Goal: Task Accomplishment & Management: Use online tool/utility

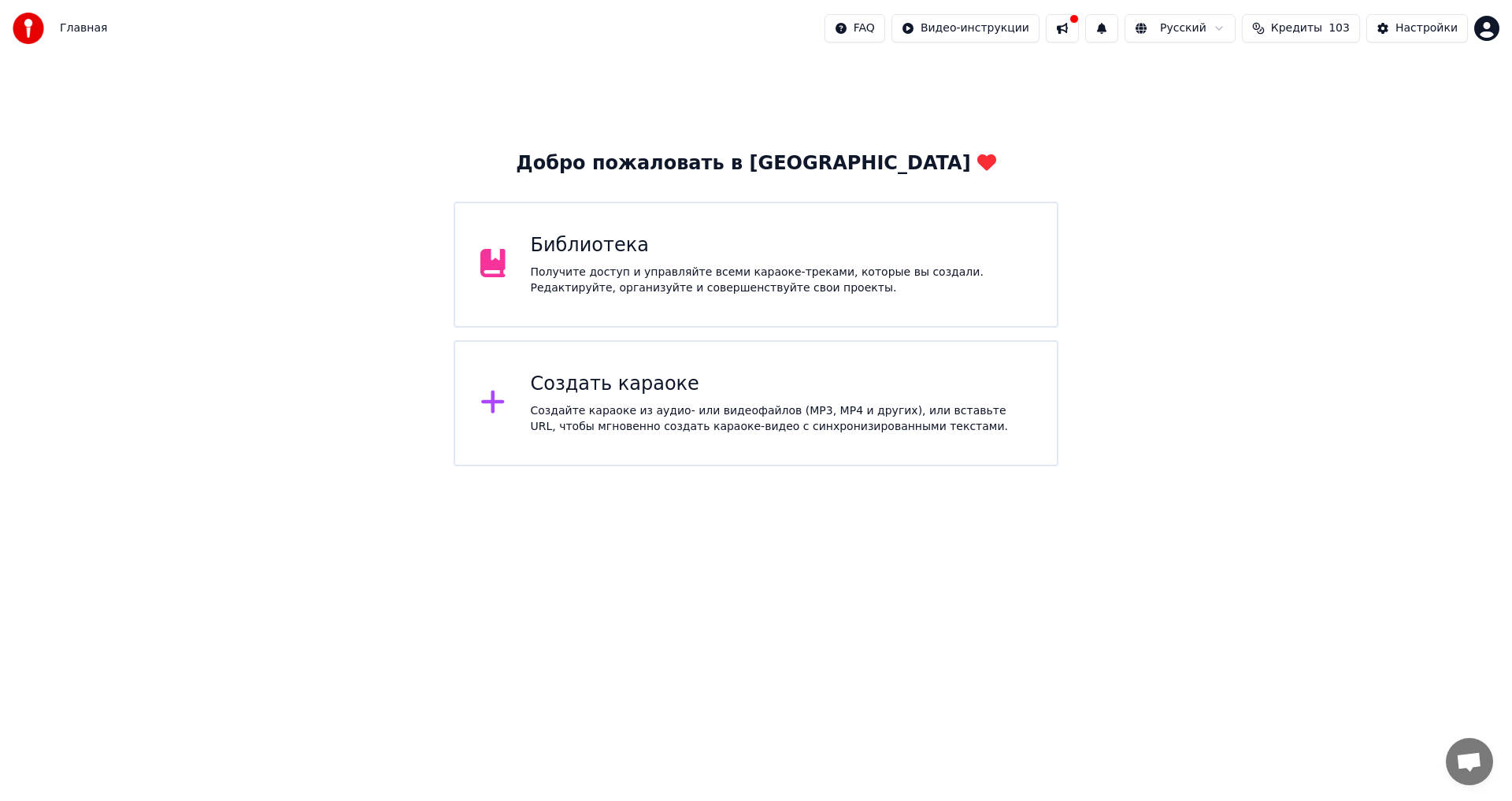
click at [683, 407] on div "Создайте караоке из аудио- или видеофайлов (MP3, MP4 и других), или вставьте UR…" at bounding box center [781, 419] width 501 height 32
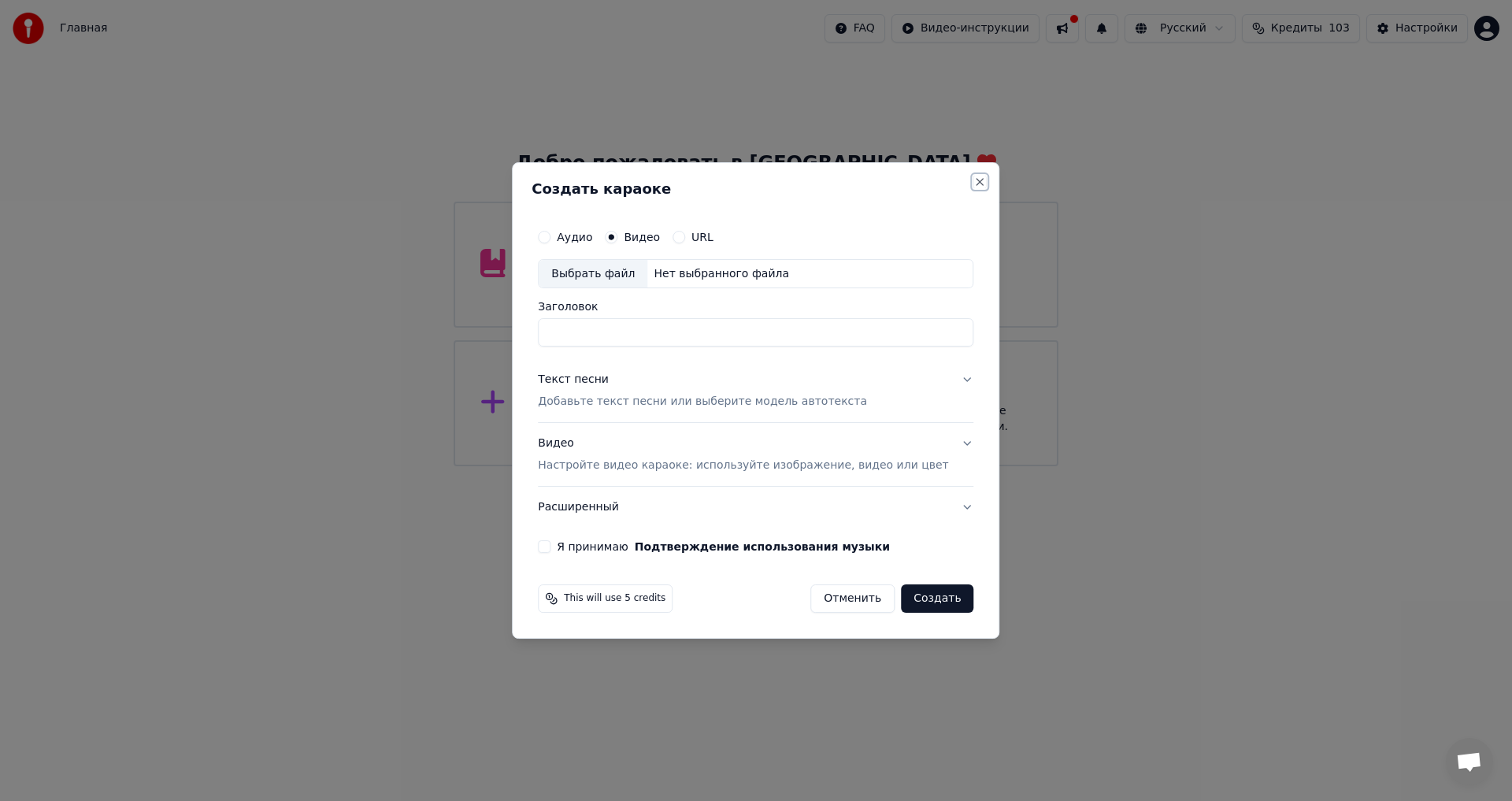
click at [975, 183] on button "Close" at bounding box center [980, 181] width 13 height 13
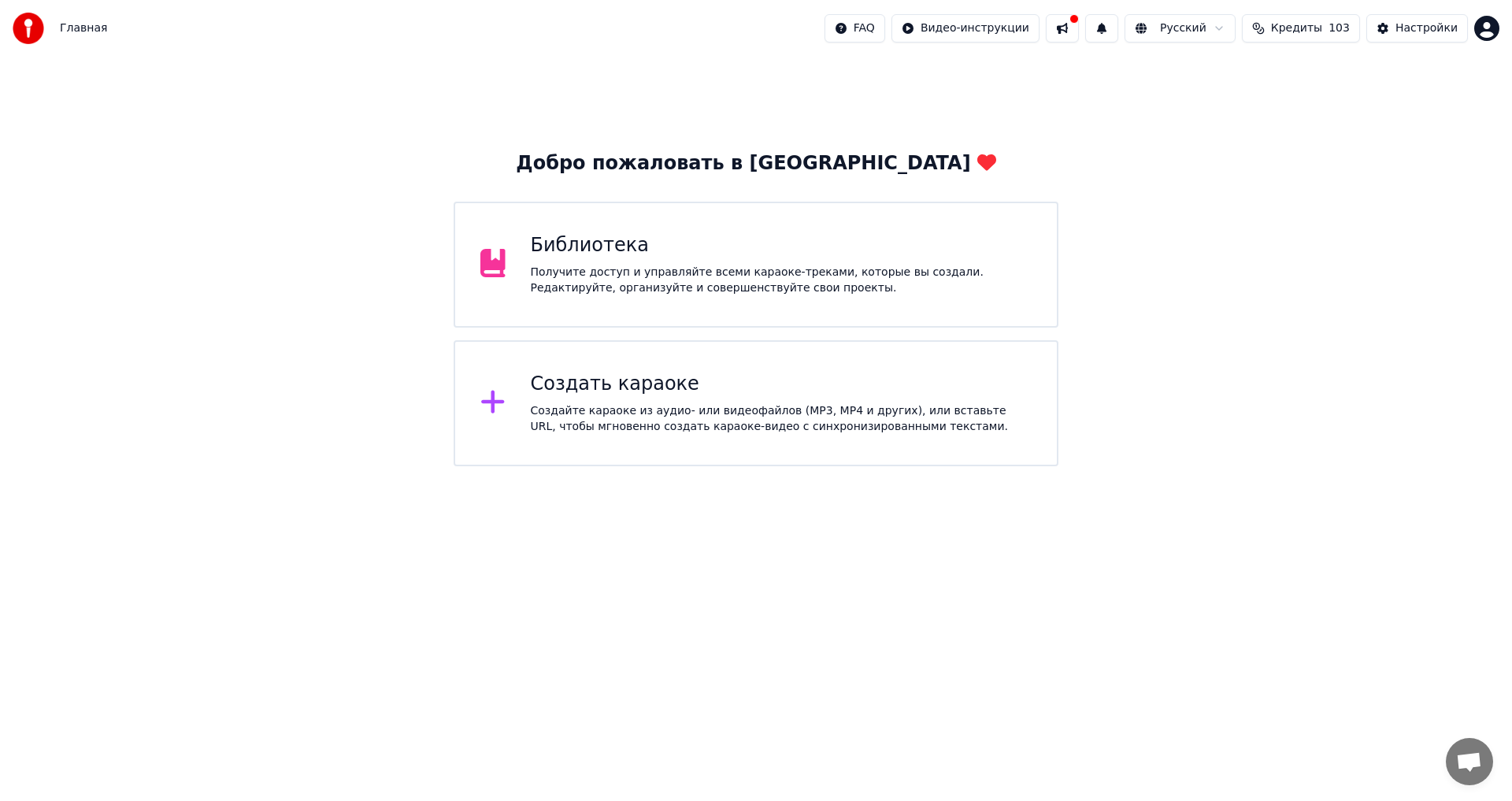
click at [807, 264] on div "Получите доступ и управляйте всеми караоке-треками, которые вы создали. Редакти…" at bounding box center [781, 280] width 501 height 32
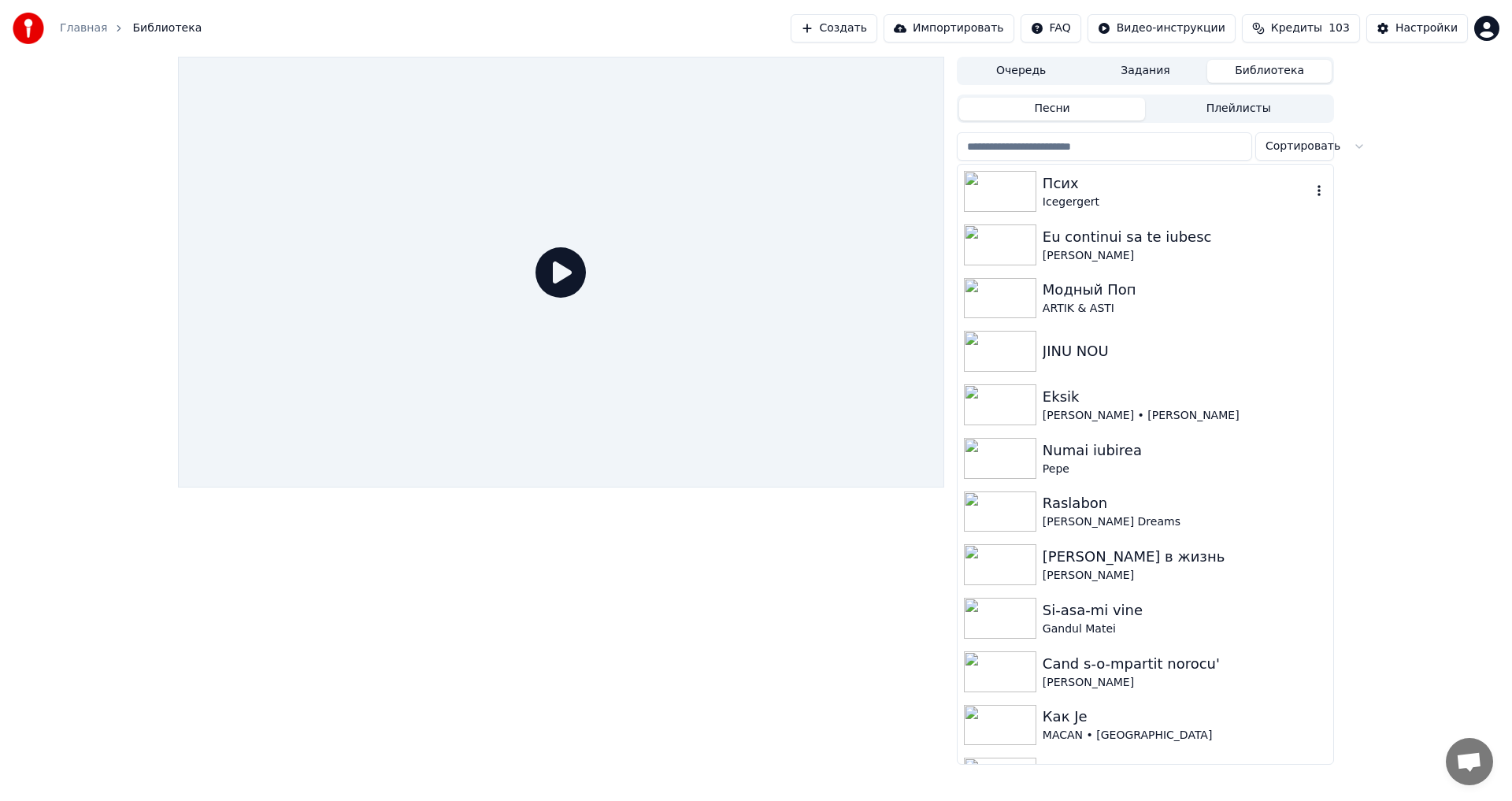
click at [1213, 195] on div "Icegergert" at bounding box center [1177, 202] width 269 height 16
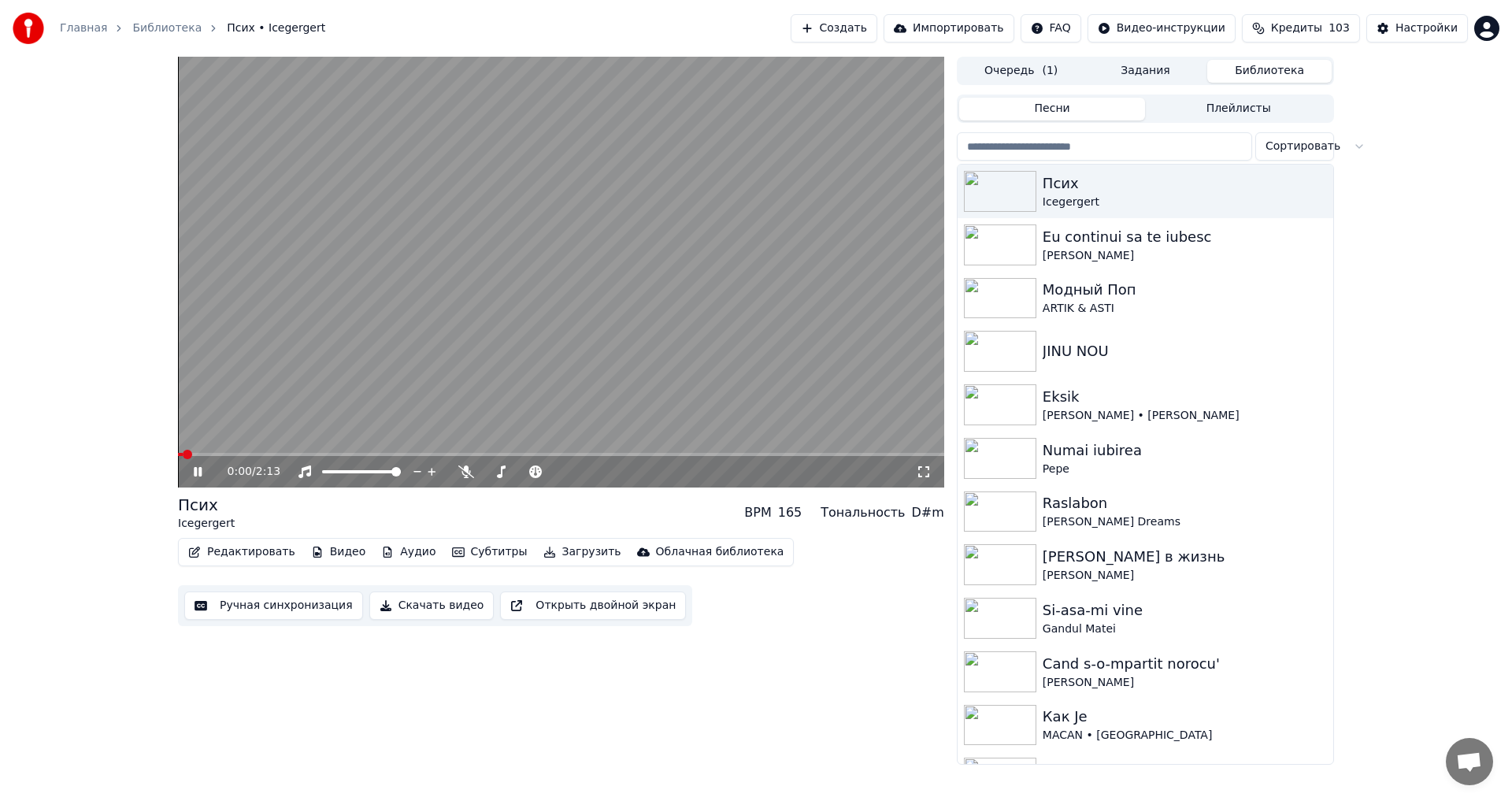
click at [197, 475] on icon at bounding box center [197, 471] width 8 height 9
click at [562, 476] on span at bounding box center [557, 471] width 9 height 9
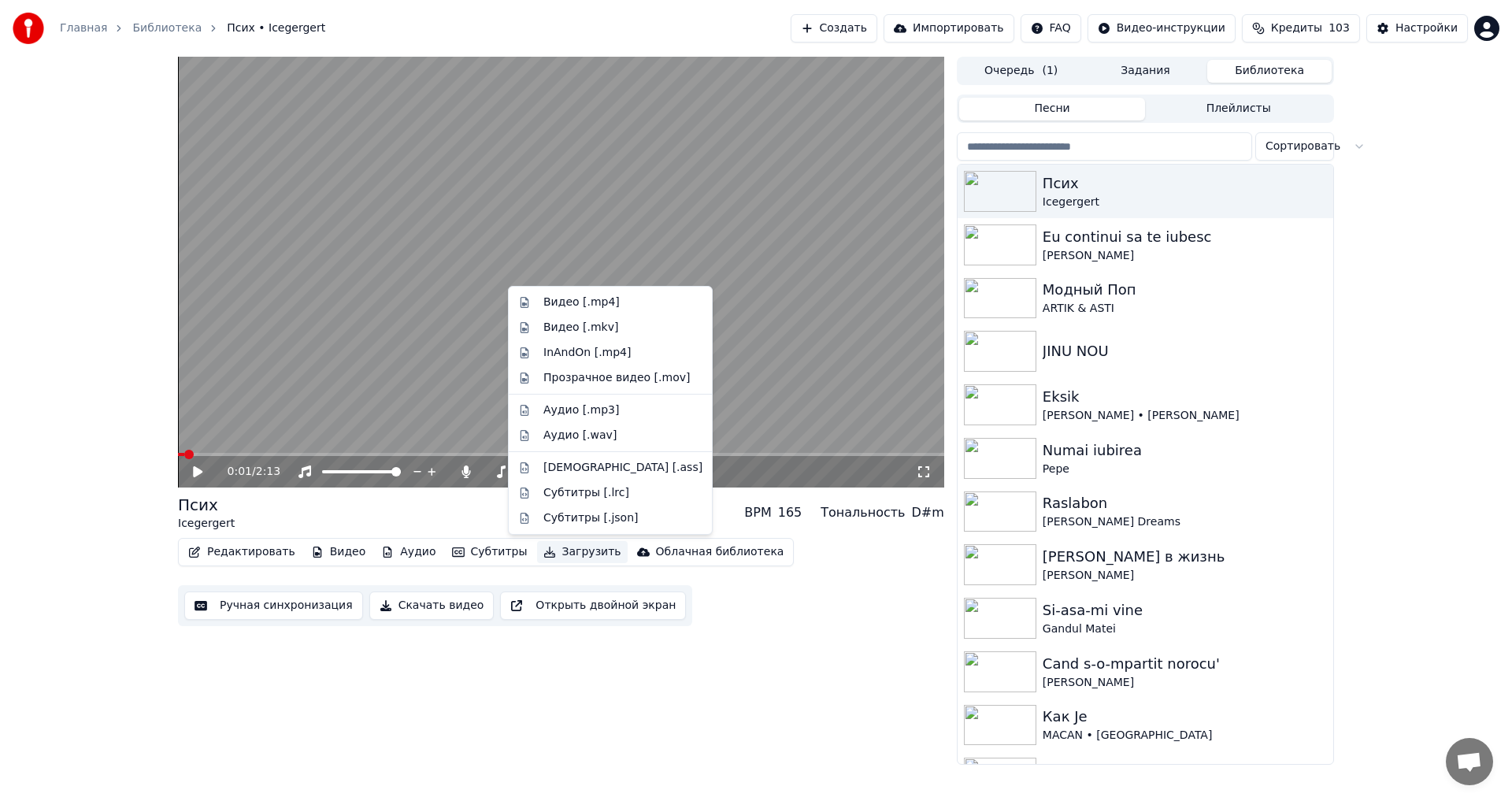
click at [541, 554] on button "Загрузить" at bounding box center [582, 552] width 91 height 22
click at [583, 305] on div "Видео [.mp4]" at bounding box center [582, 302] width 77 height 16
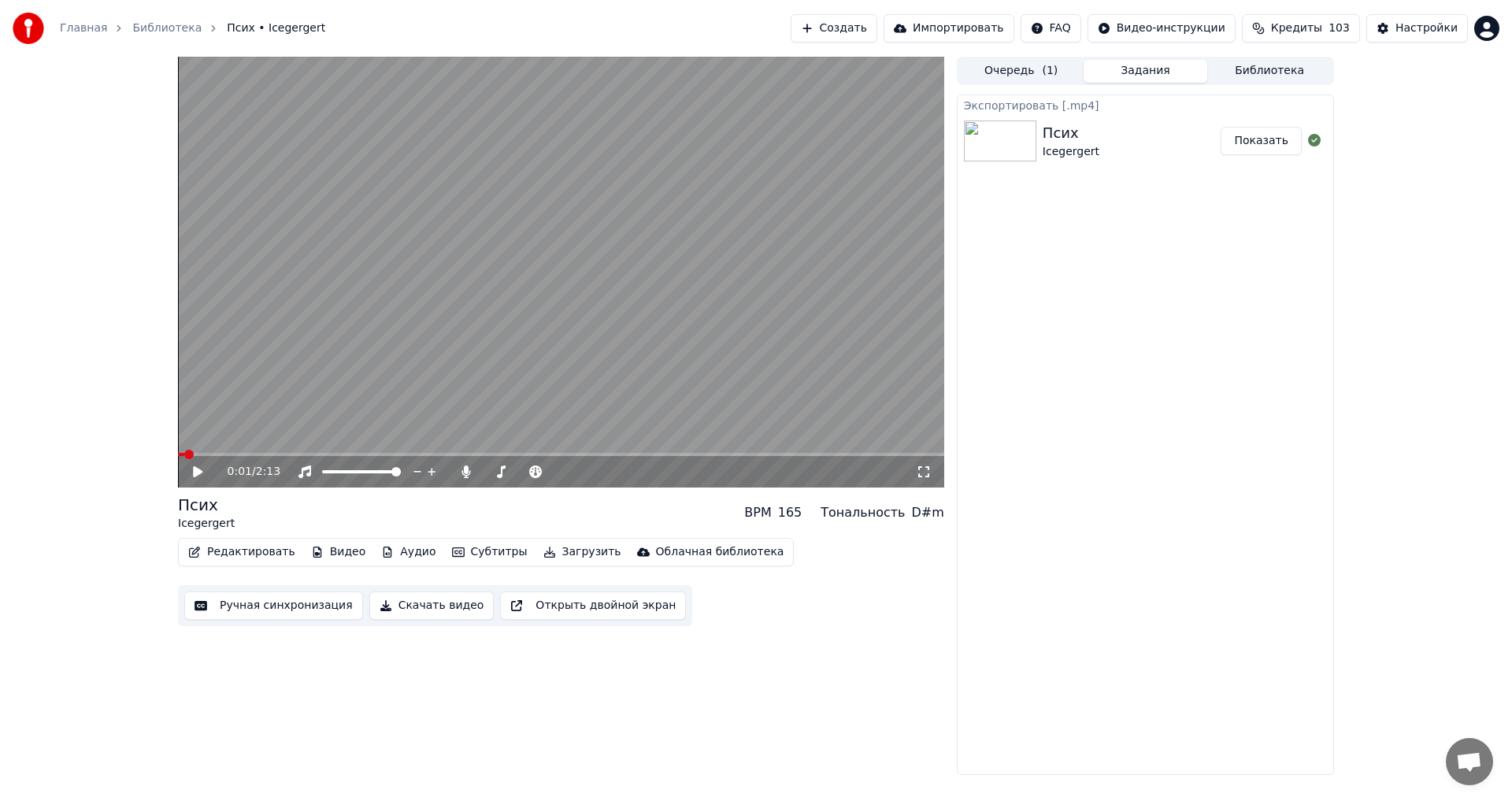
click at [1250, 145] on button "Показать" at bounding box center [1261, 141] width 81 height 28
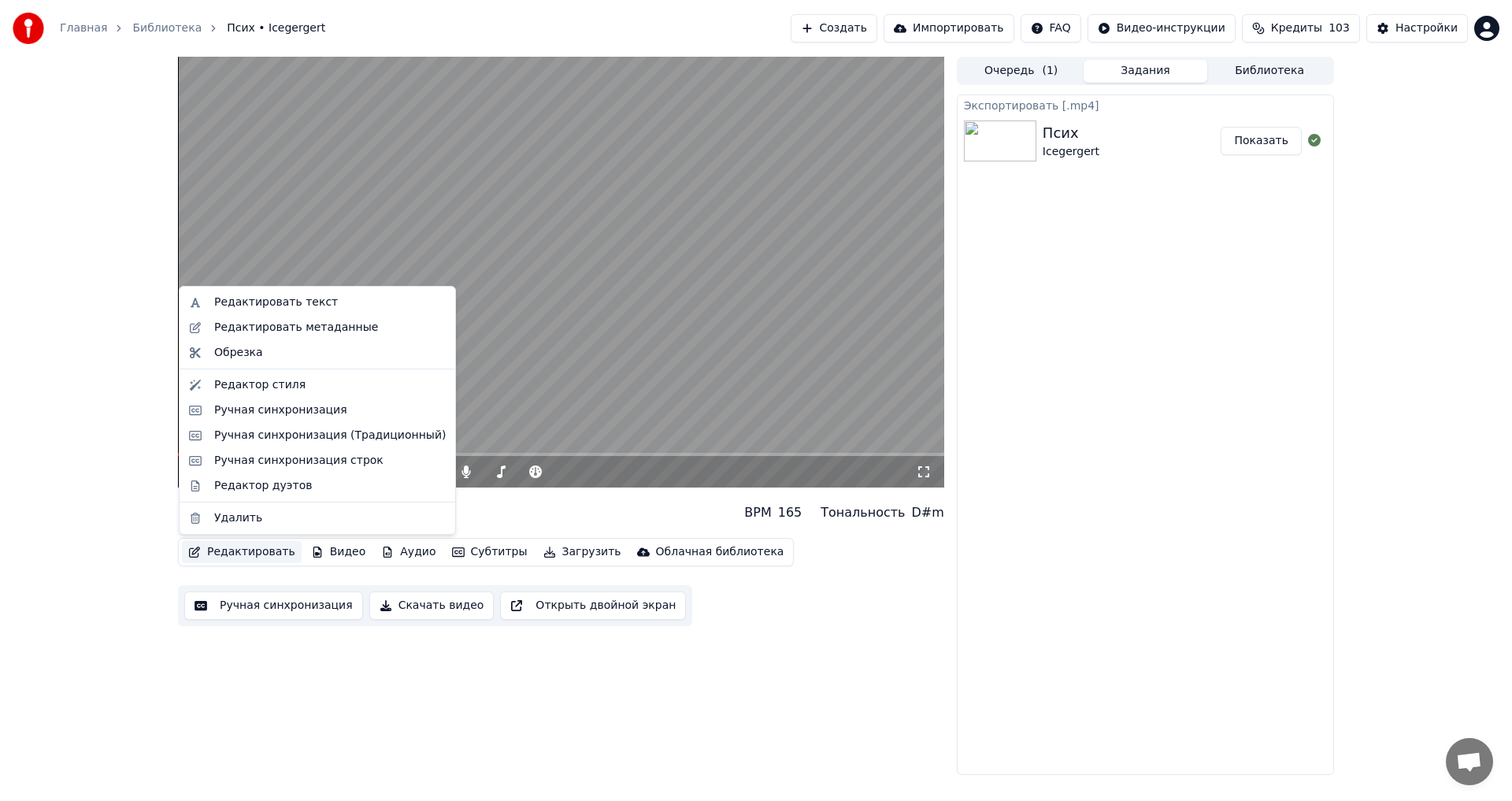
click at [253, 549] on button "Редактировать" at bounding box center [241, 552] width 119 height 22
click at [330, 456] on div "Ручная синхронизация строк" at bounding box center [299, 461] width 169 height 16
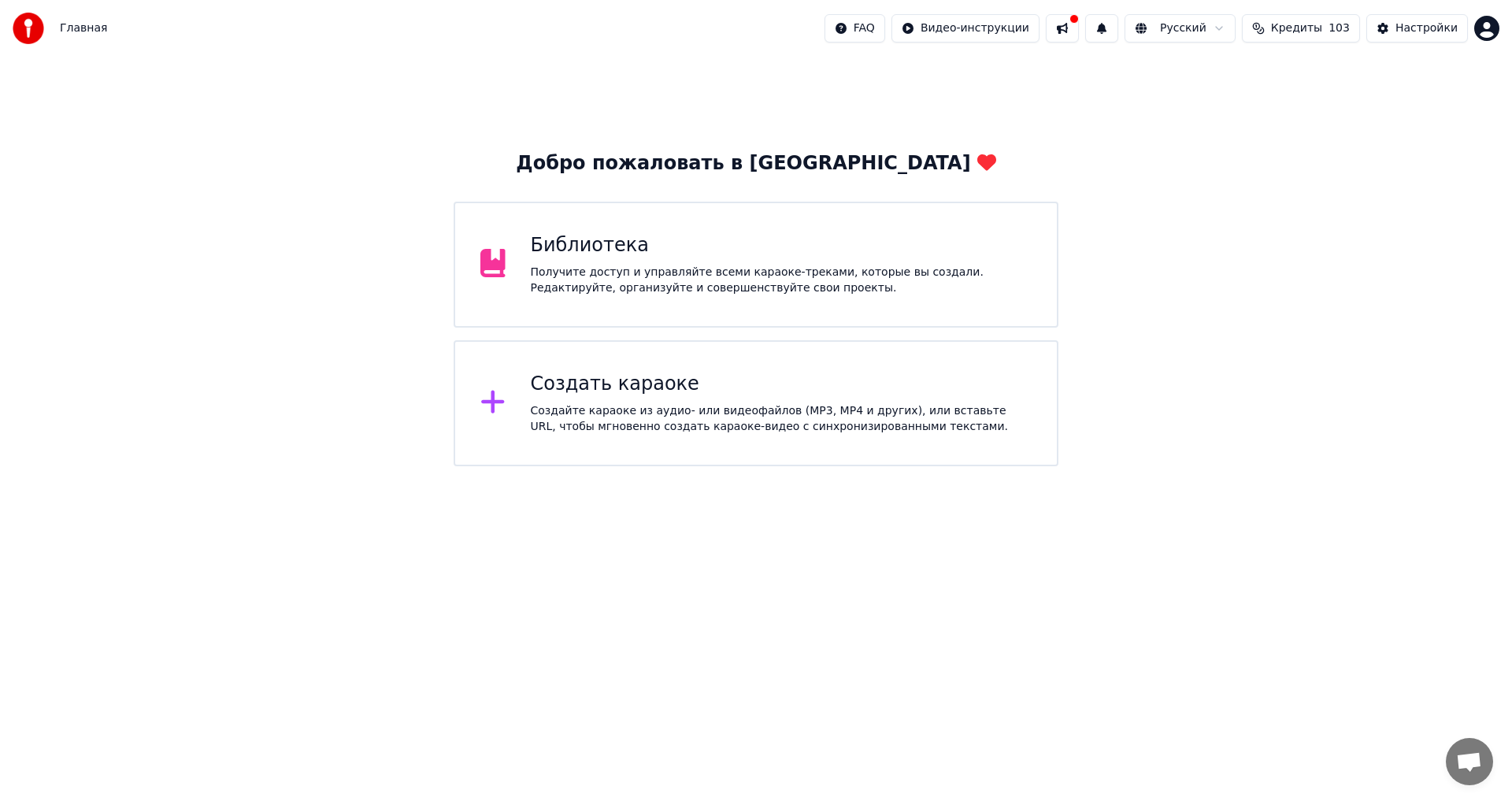
click at [720, 274] on div "Получите доступ и управляйте всеми караоке-треками, которые вы создали. Редакти…" at bounding box center [781, 280] width 501 height 32
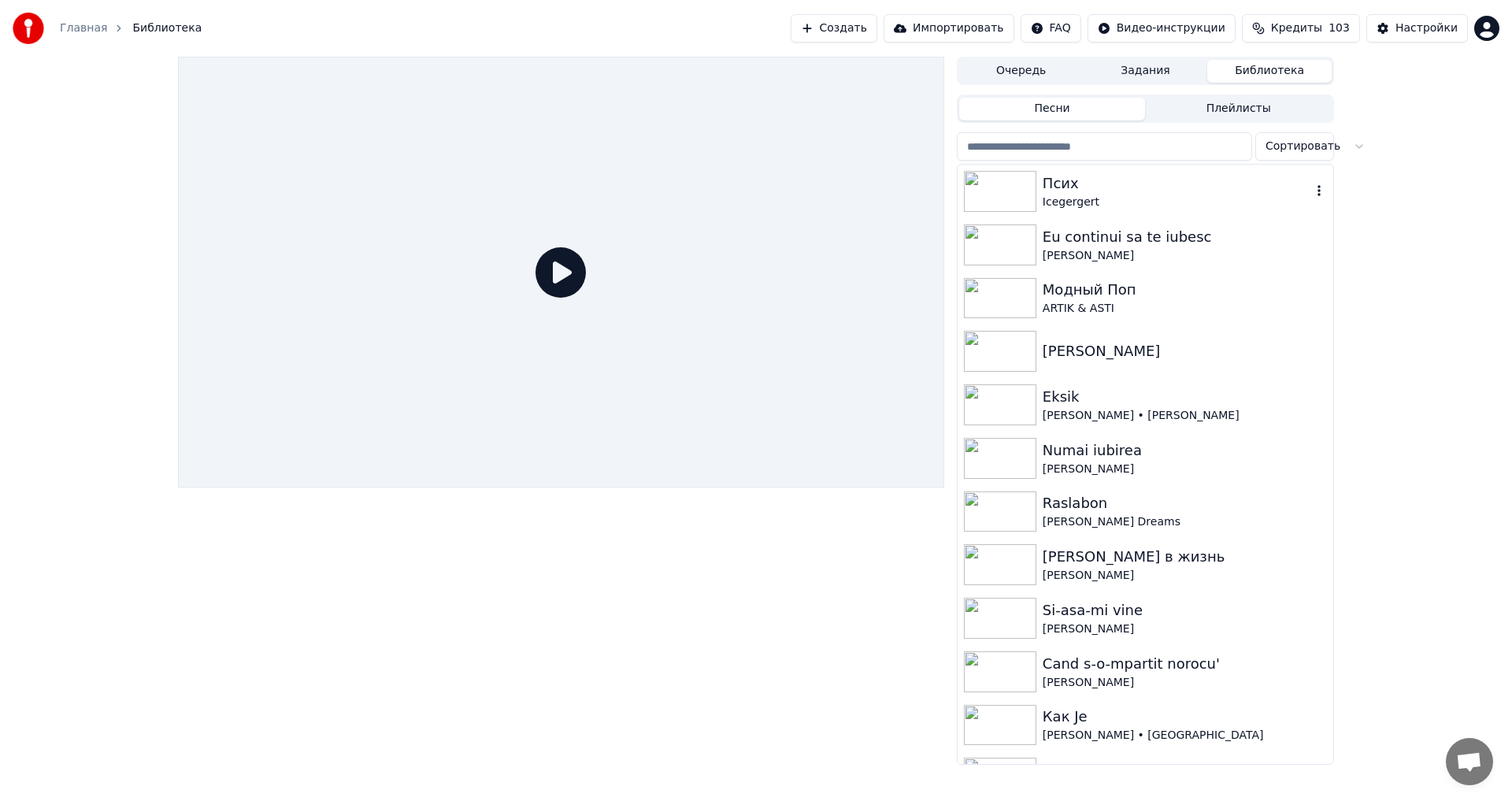
click at [1124, 185] on div "Псих" at bounding box center [1177, 184] width 269 height 22
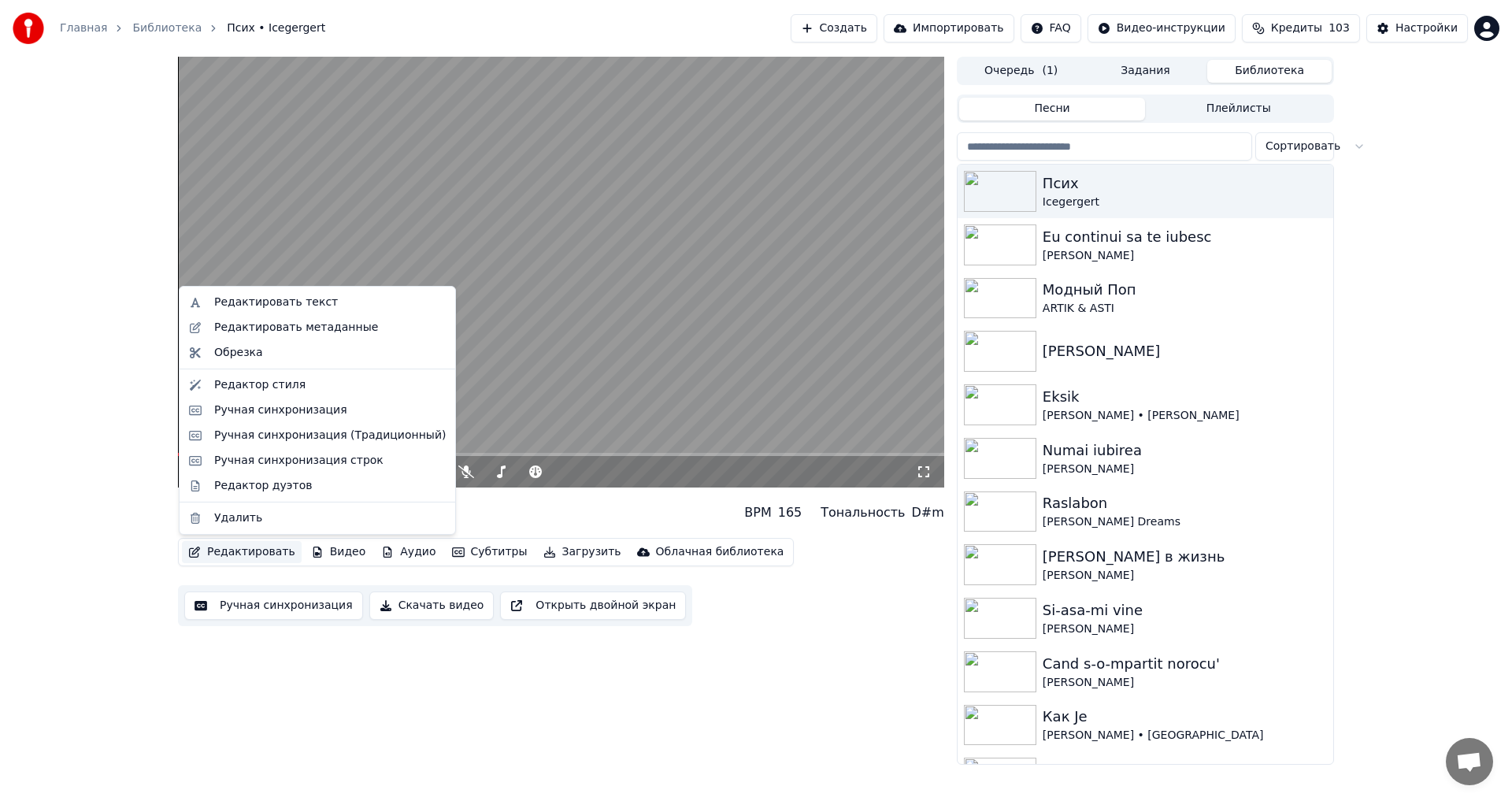
click at [254, 552] on button "Редактировать" at bounding box center [241, 552] width 119 height 22
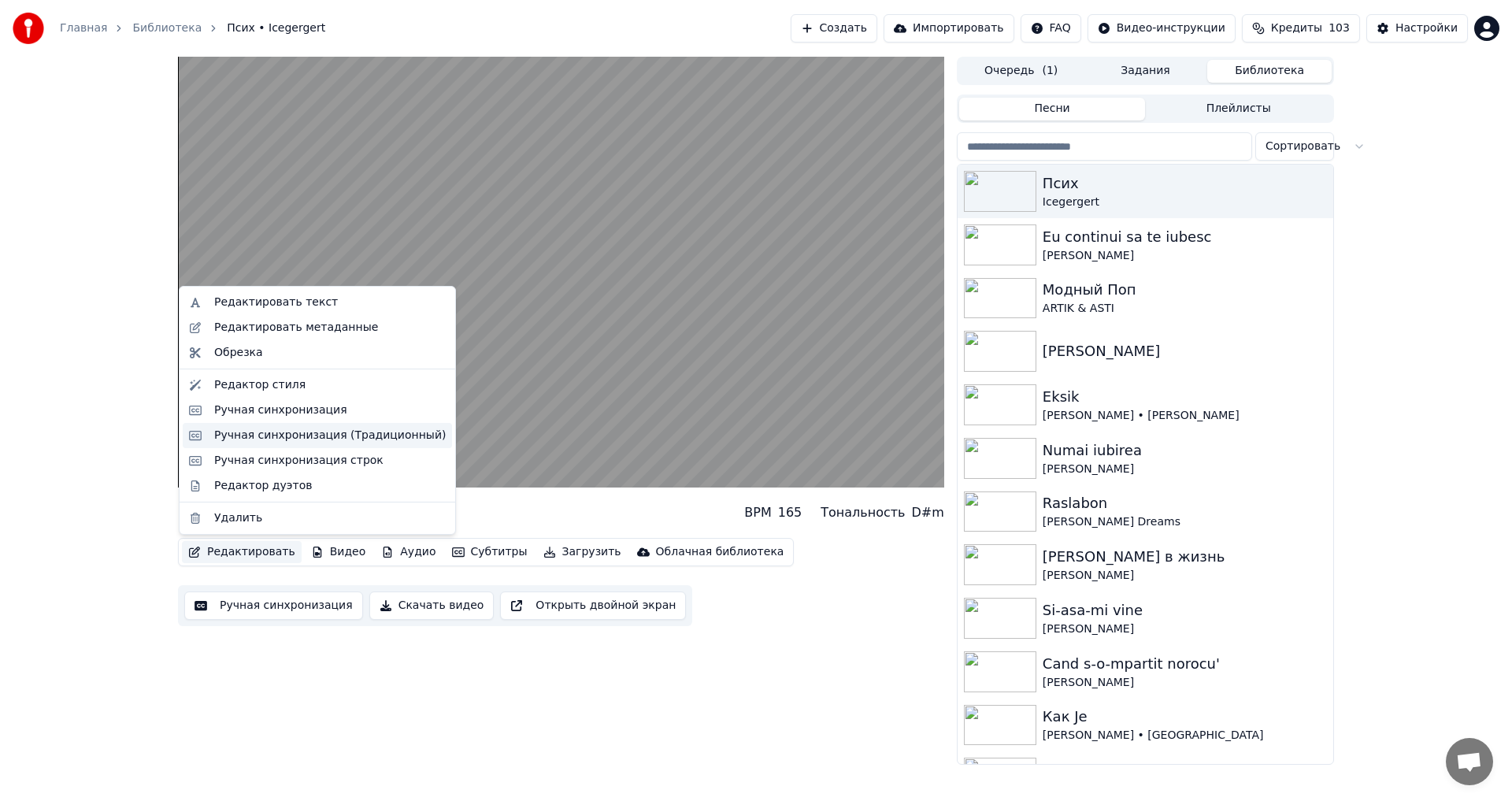
click at [325, 439] on div "Ручная синхронизация (Традиционный)" at bounding box center [330, 436] width 232 height 16
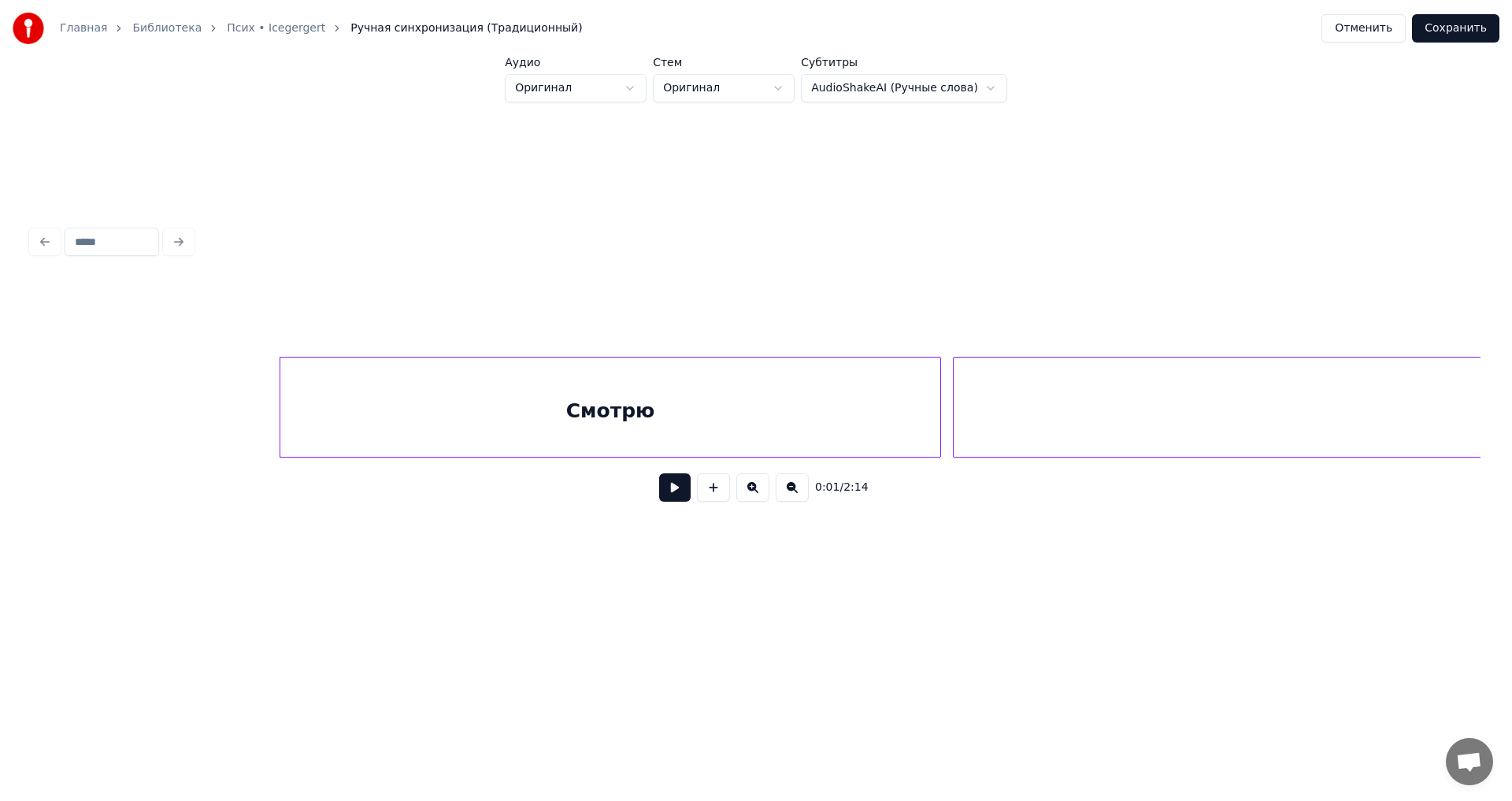
click at [1389, 40] on button "Отменить" at bounding box center [1363, 28] width 84 height 28
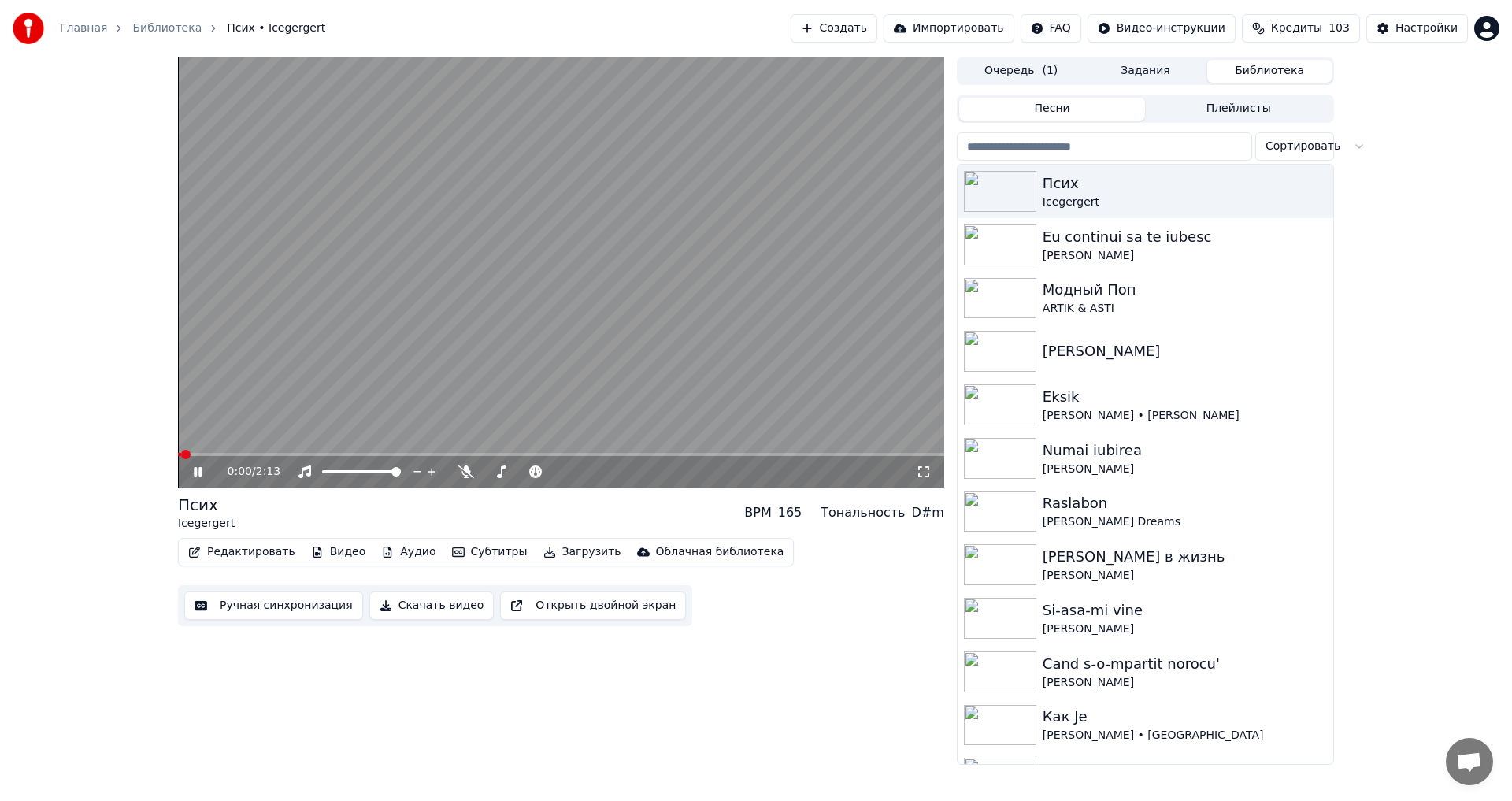
click at [231, 554] on button "Редактировать" at bounding box center [241, 552] width 119 height 22
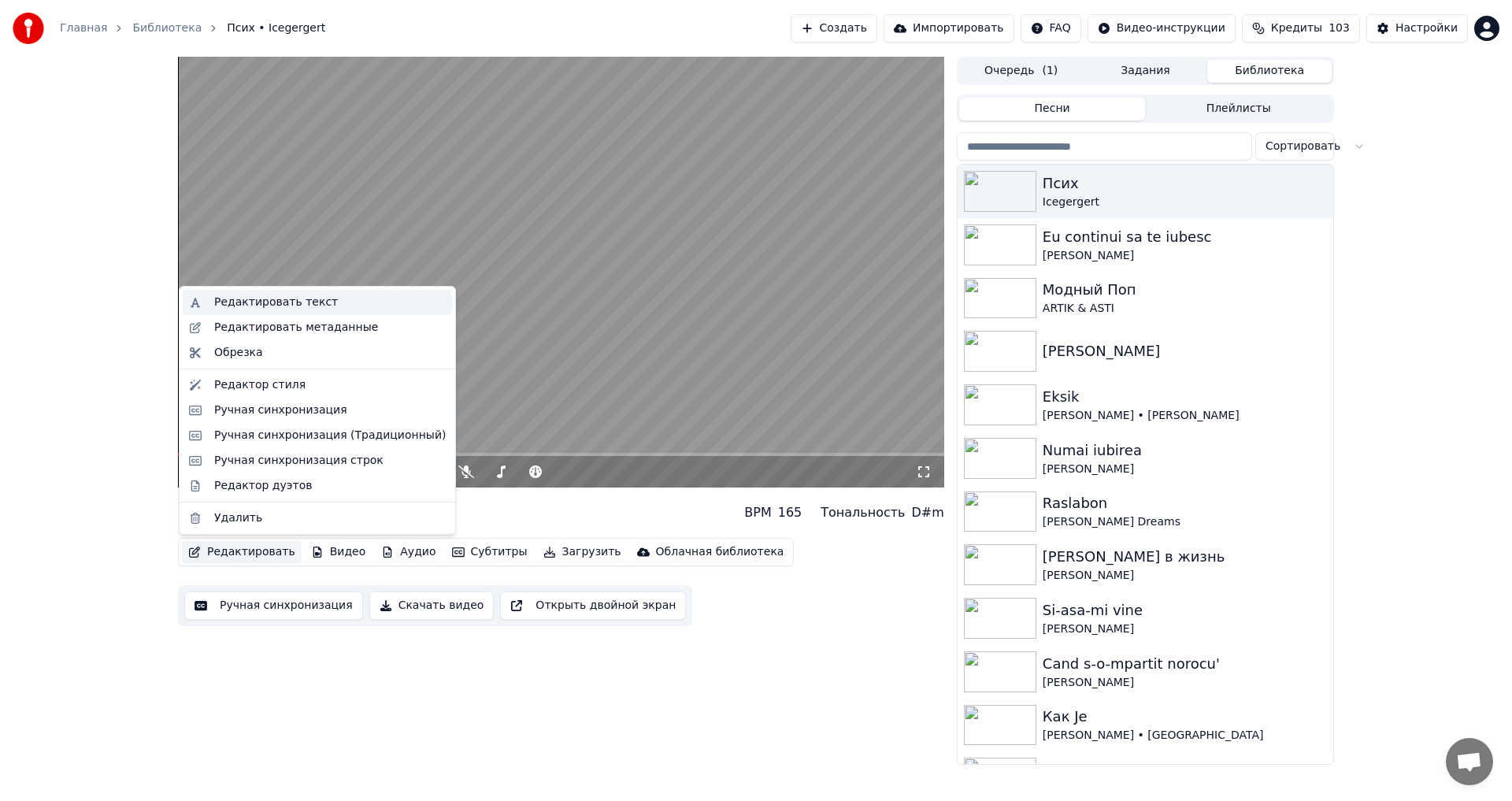
click at [286, 300] on div "Редактировать текст" at bounding box center [276, 302] width 123 height 16
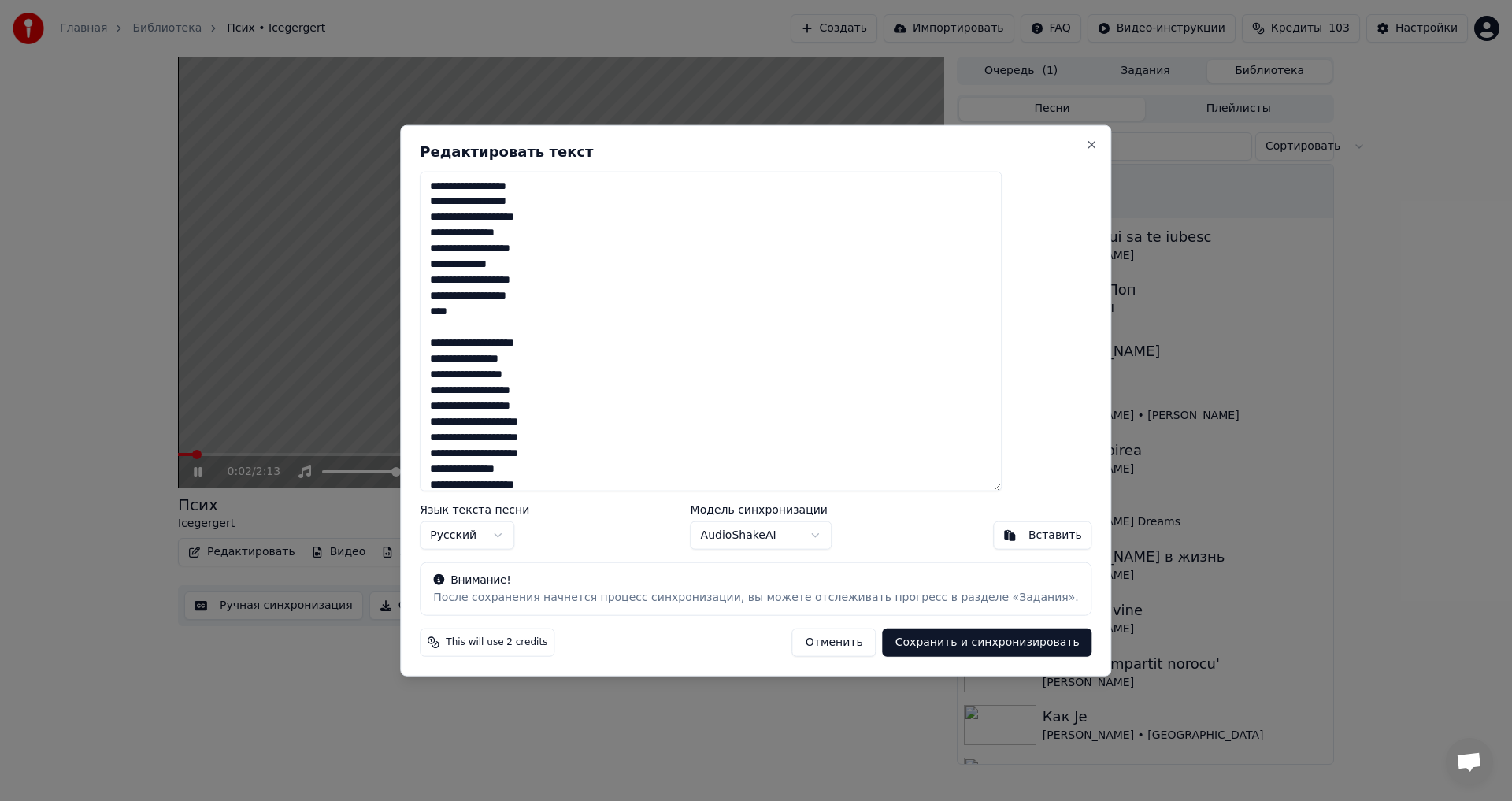
click at [560, 257] on textarea at bounding box center [711, 331] width 582 height 320
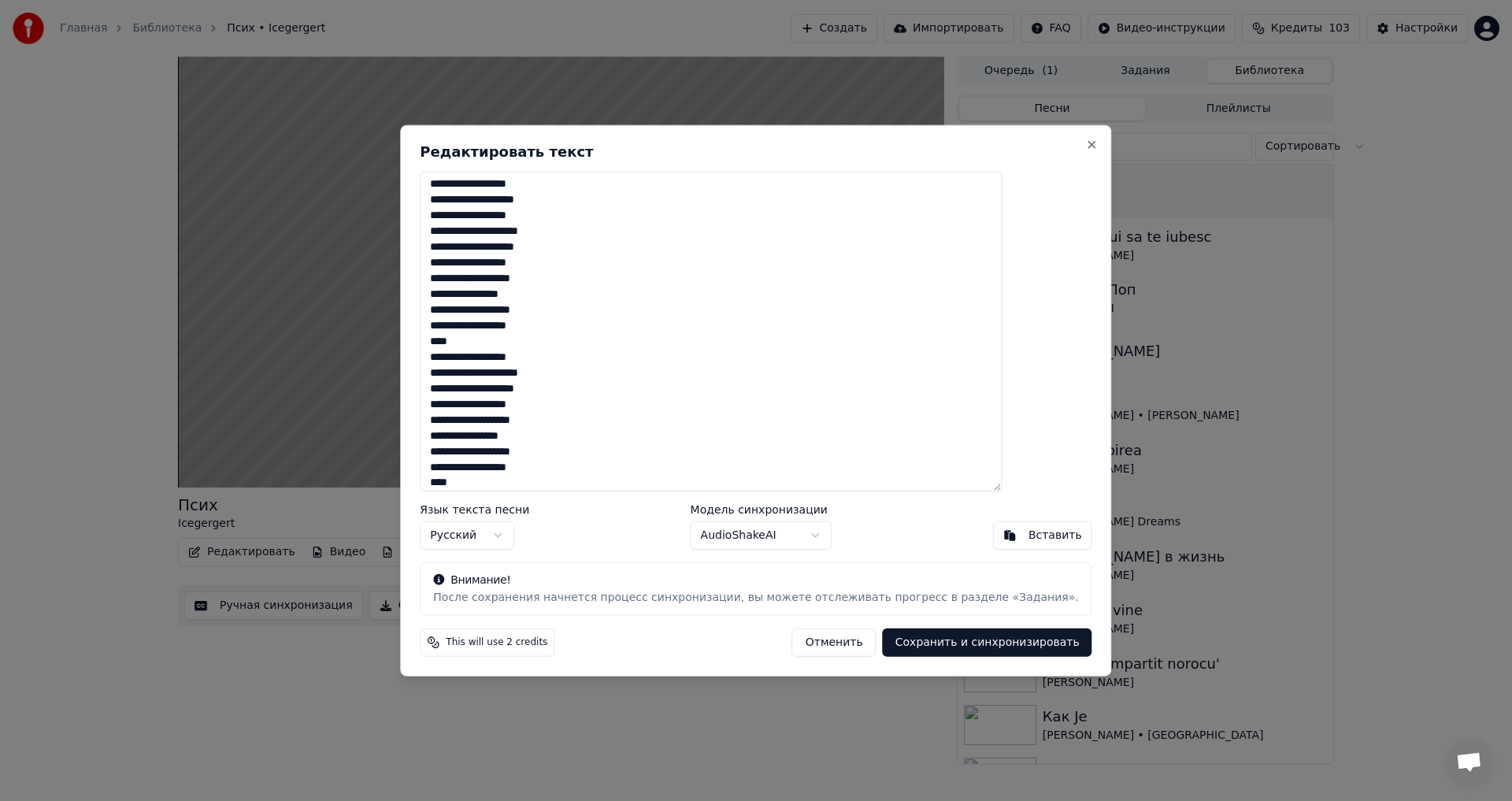
type textarea "**********"
click at [915, 639] on button "Сохранить и синхронизировать" at bounding box center [987, 642] width 209 height 28
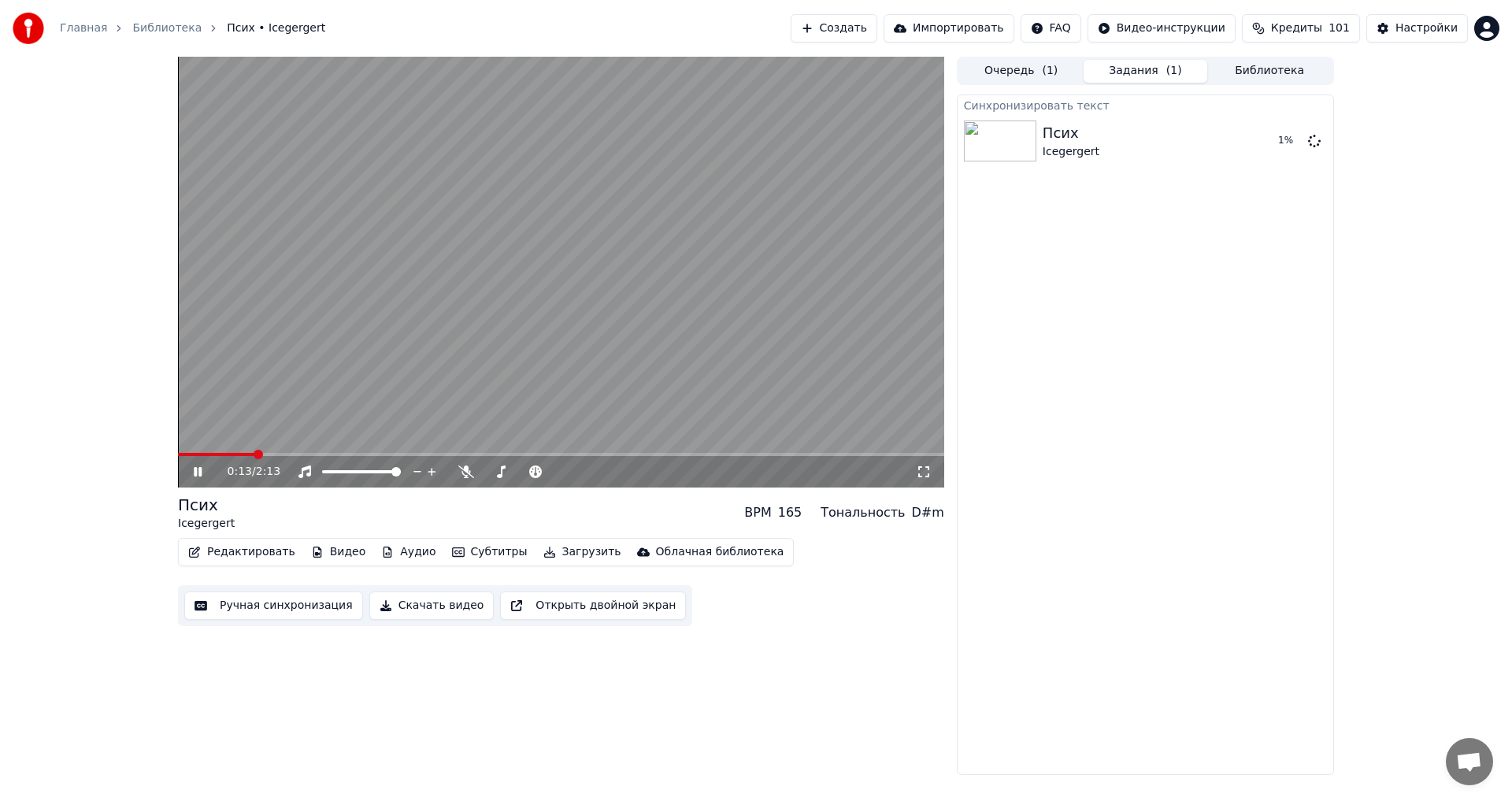
click at [193, 470] on icon at bounding box center [209, 471] width 37 height 13
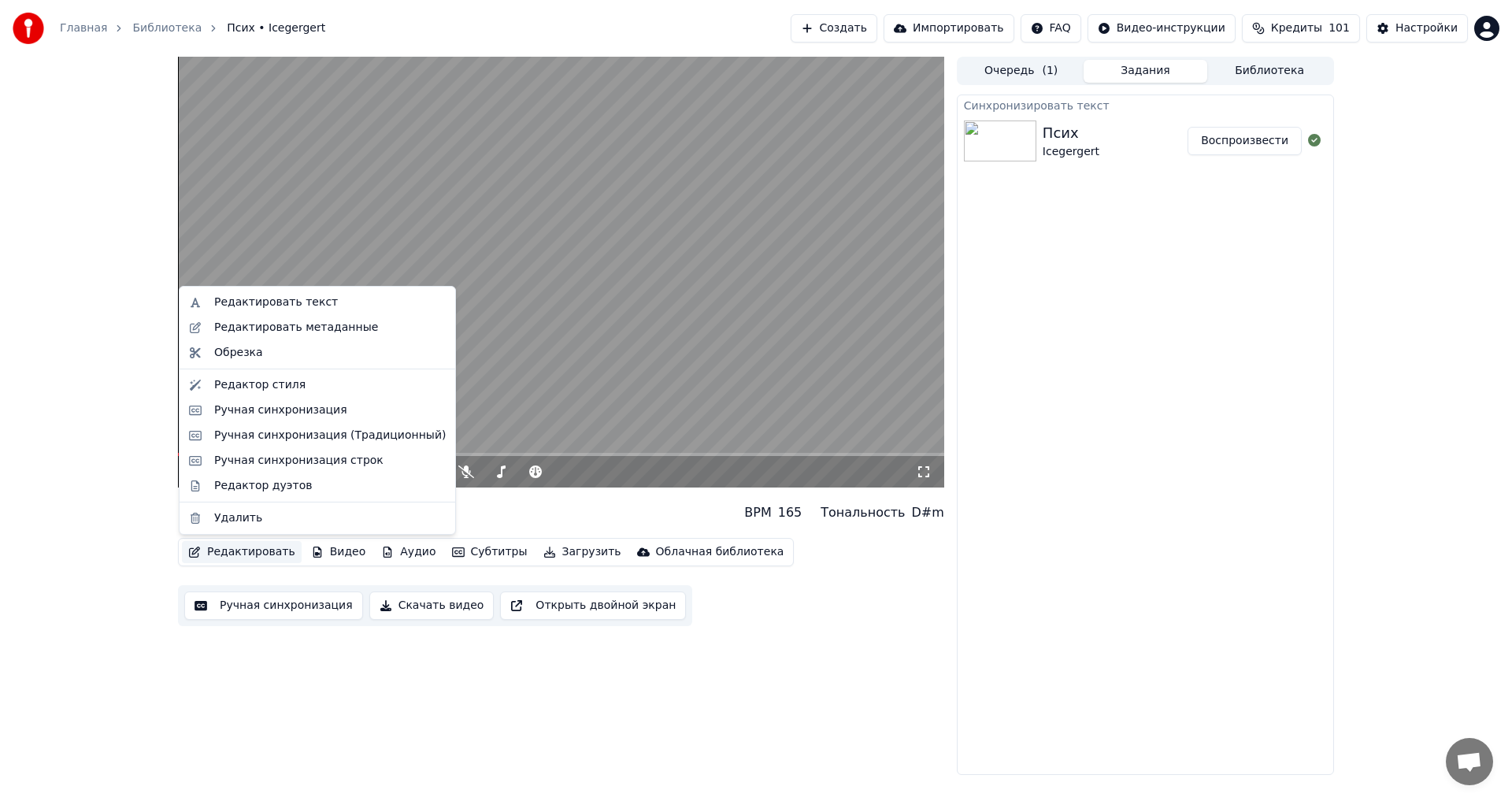
click at [240, 552] on button "Редактировать" at bounding box center [241, 552] width 119 height 22
click at [310, 439] on div "Ручная синхронизация (Традиционный)" at bounding box center [330, 436] width 232 height 16
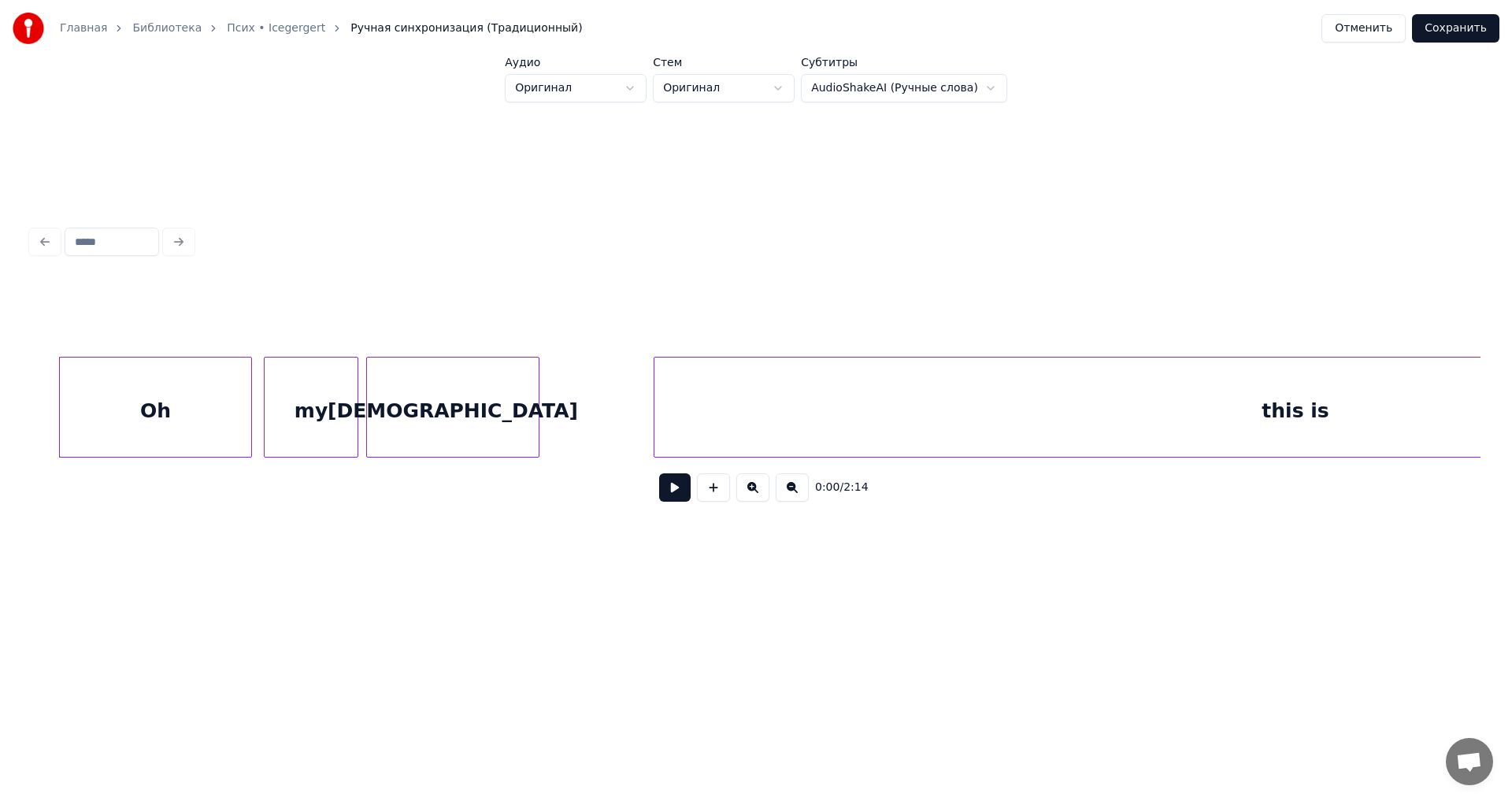
click at [681, 496] on button at bounding box center [675, 487] width 32 height 28
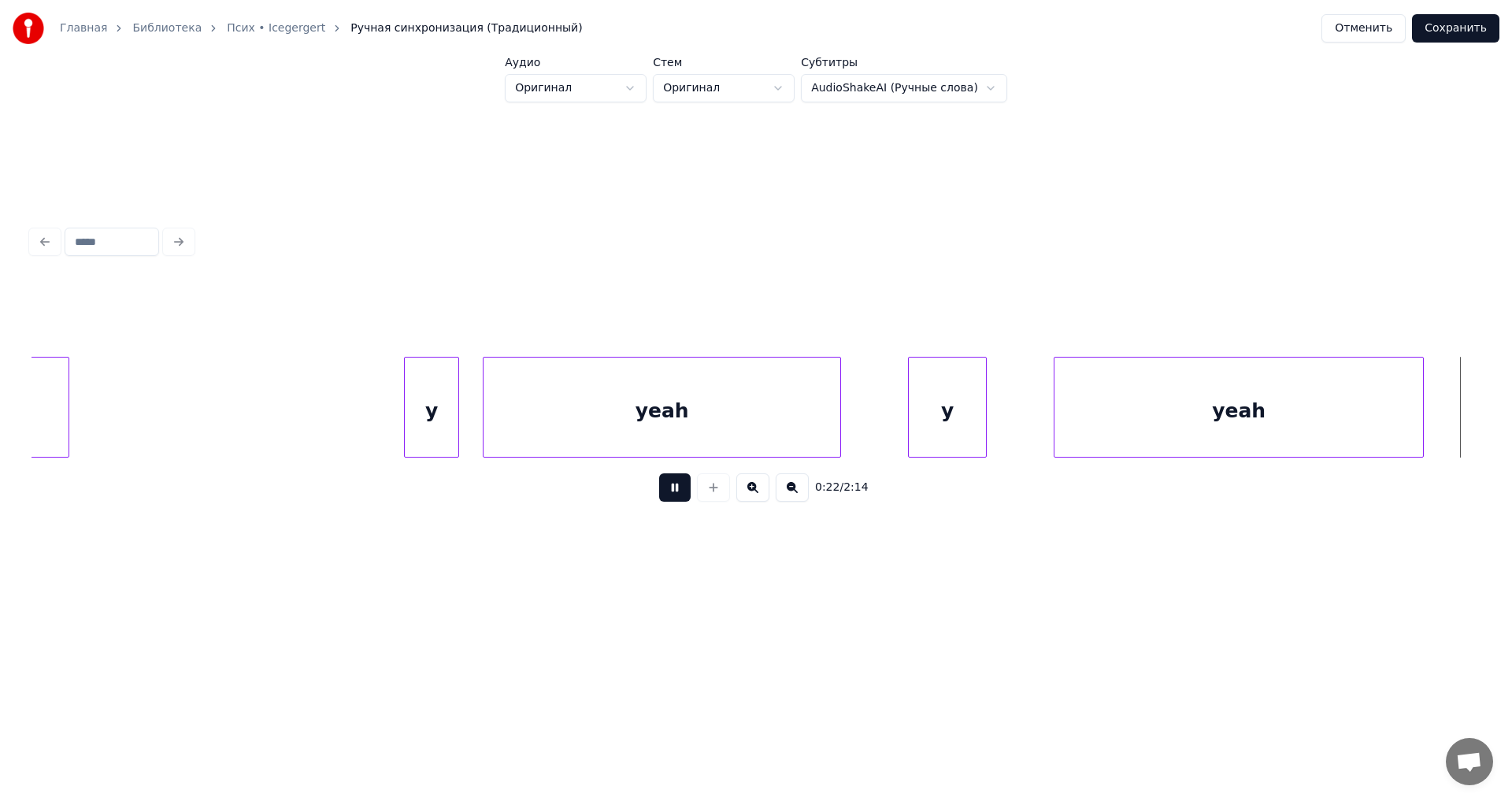
scroll to position [0, 4382]
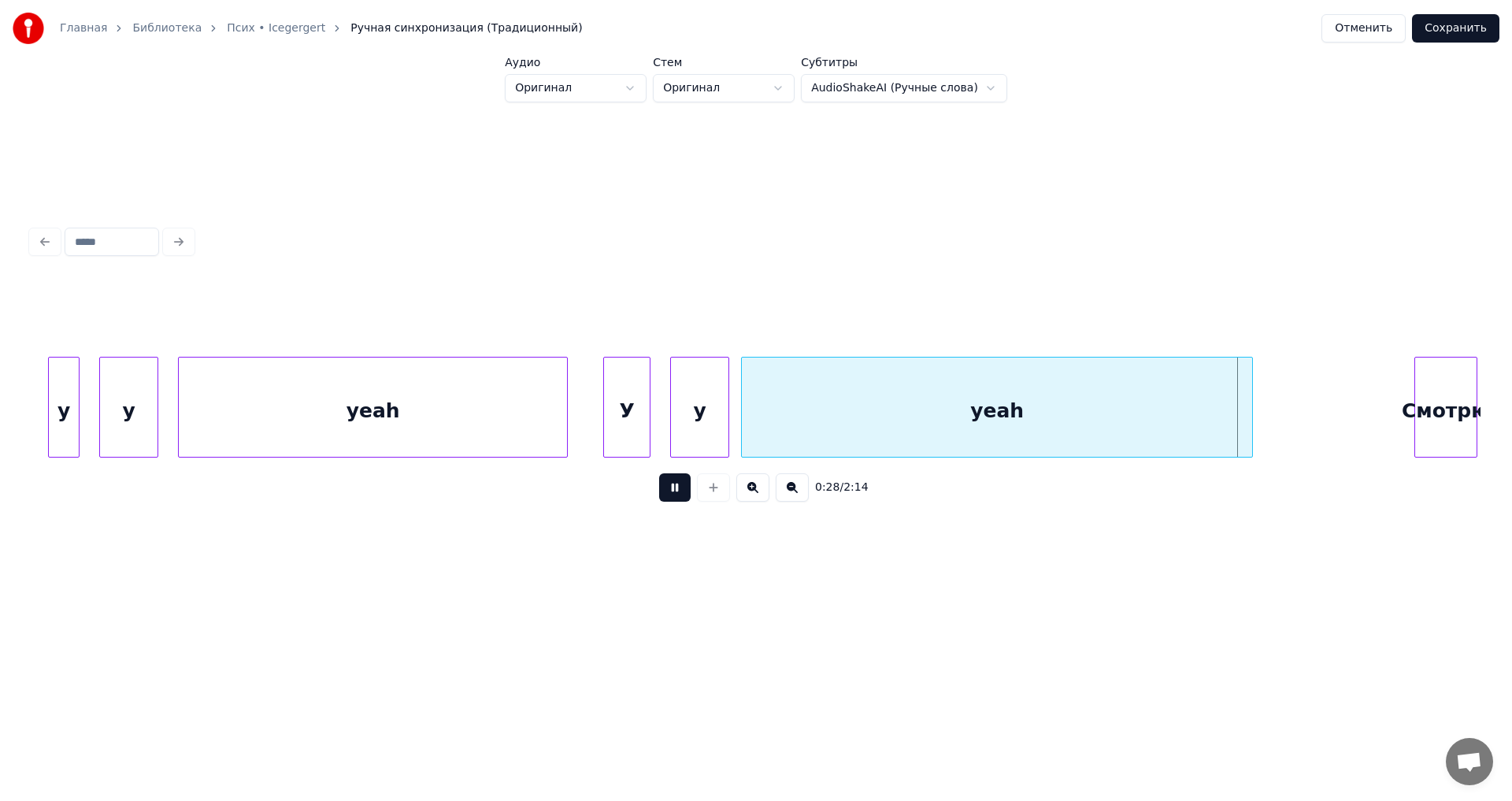
click at [667, 495] on button at bounding box center [675, 487] width 32 height 28
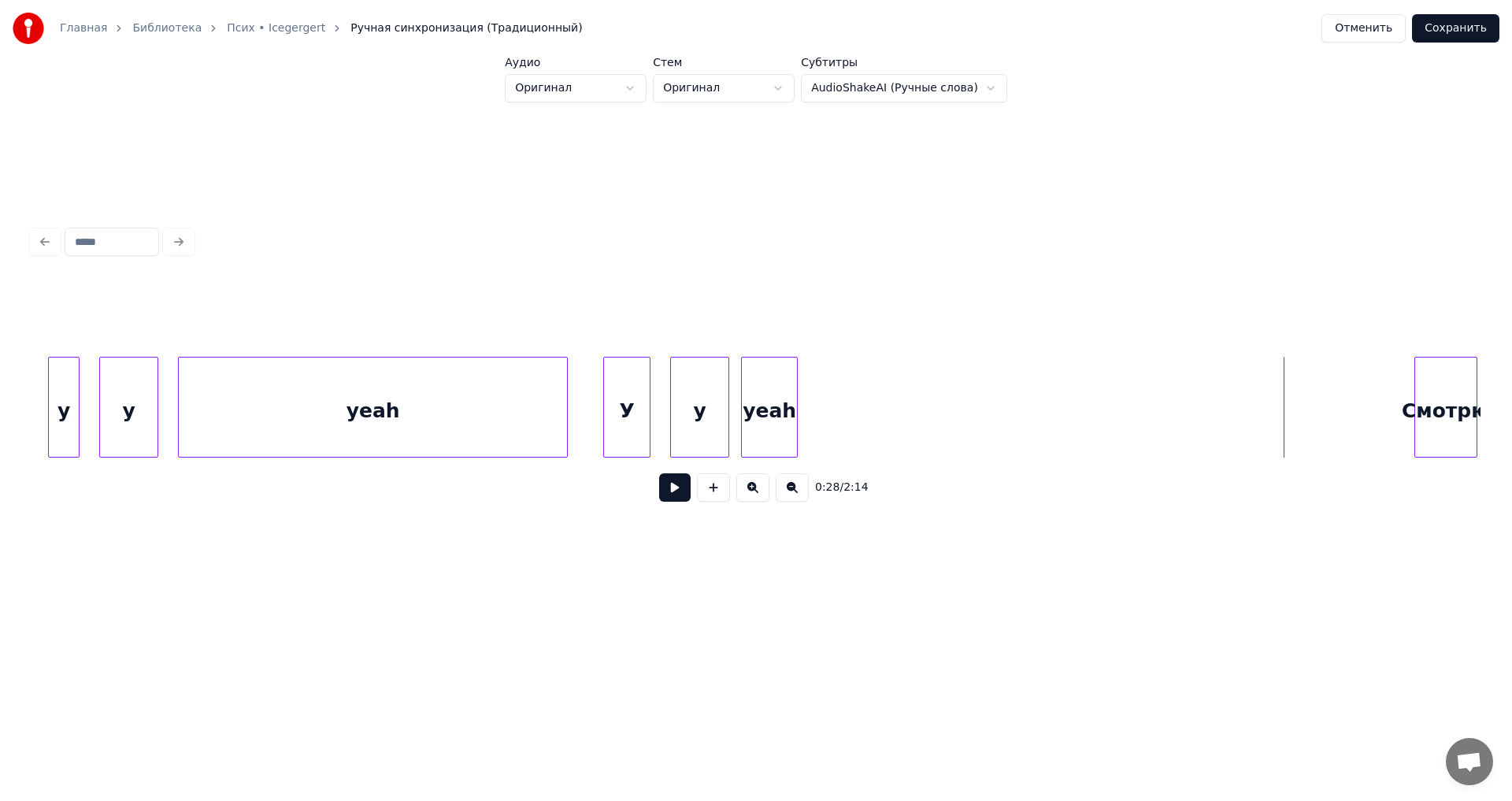
click at [796, 439] on div at bounding box center [795, 407] width 5 height 99
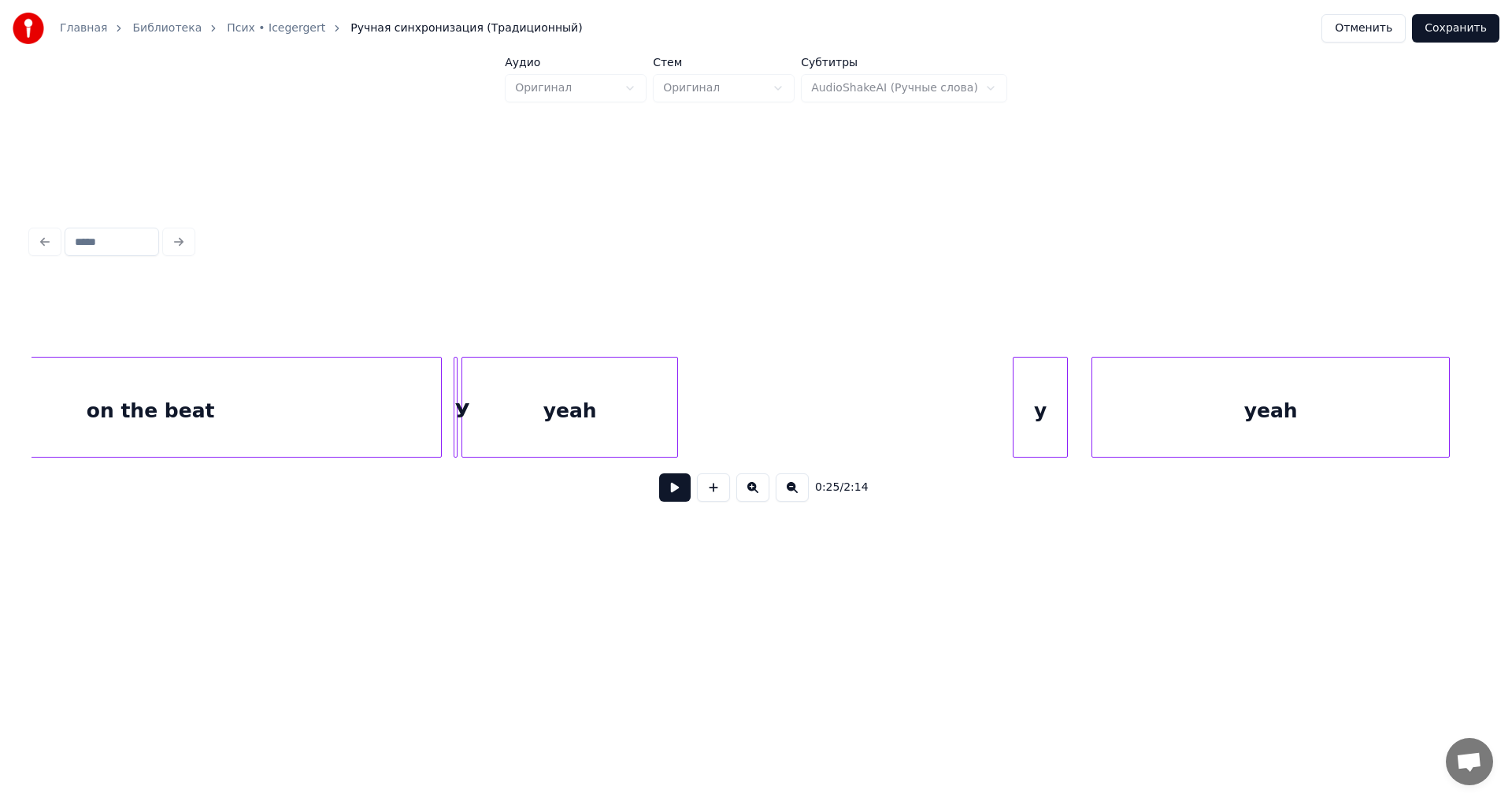
scroll to position [0, 2119]
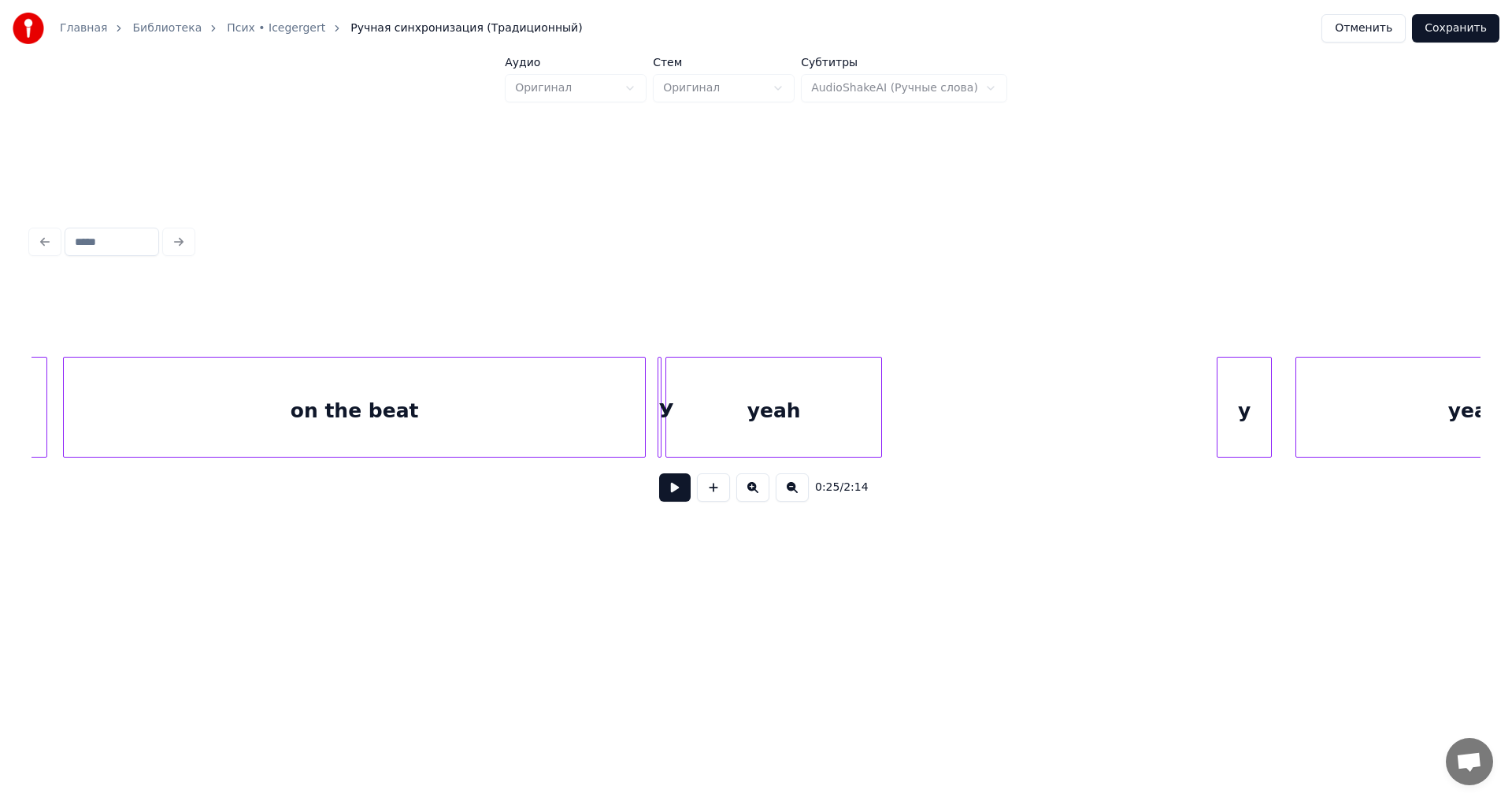
click at [609, 431] on div "on the beat" at bounding box center [354, 411] width 582 height 107
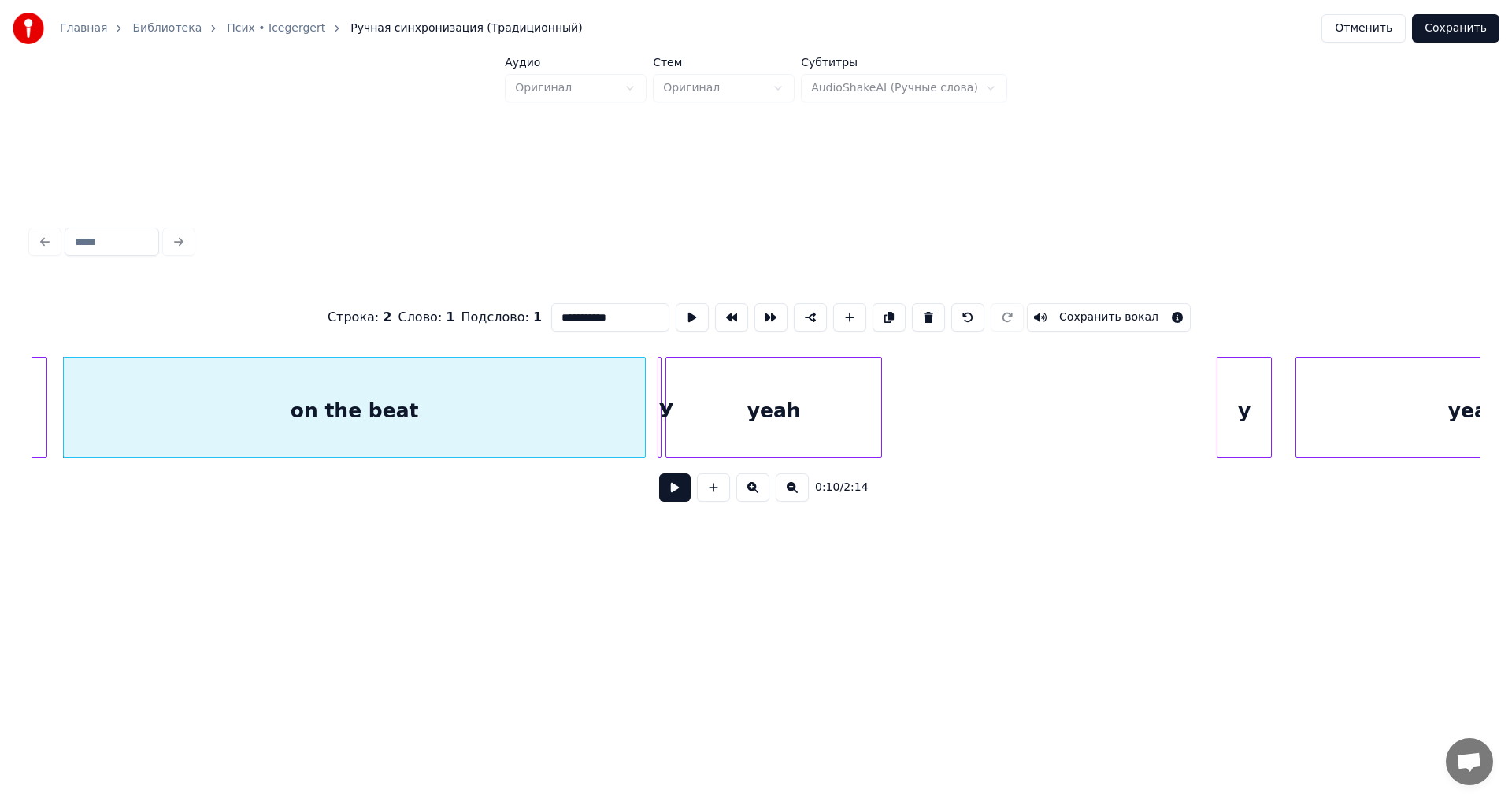
click at [668, 491] on button at bounding box center [675, 487] width 32 height 28
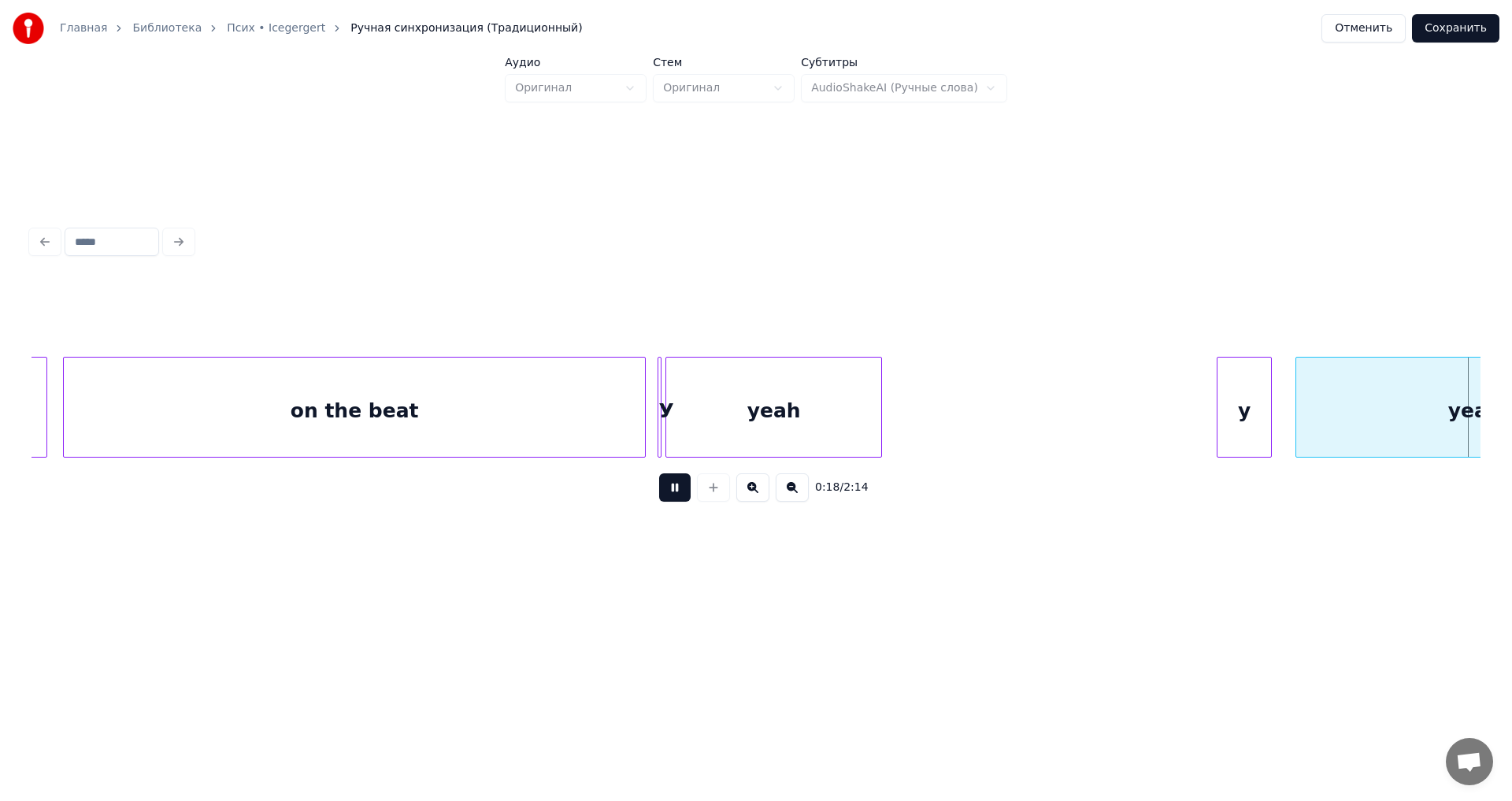
scroll to position [0, 3568]
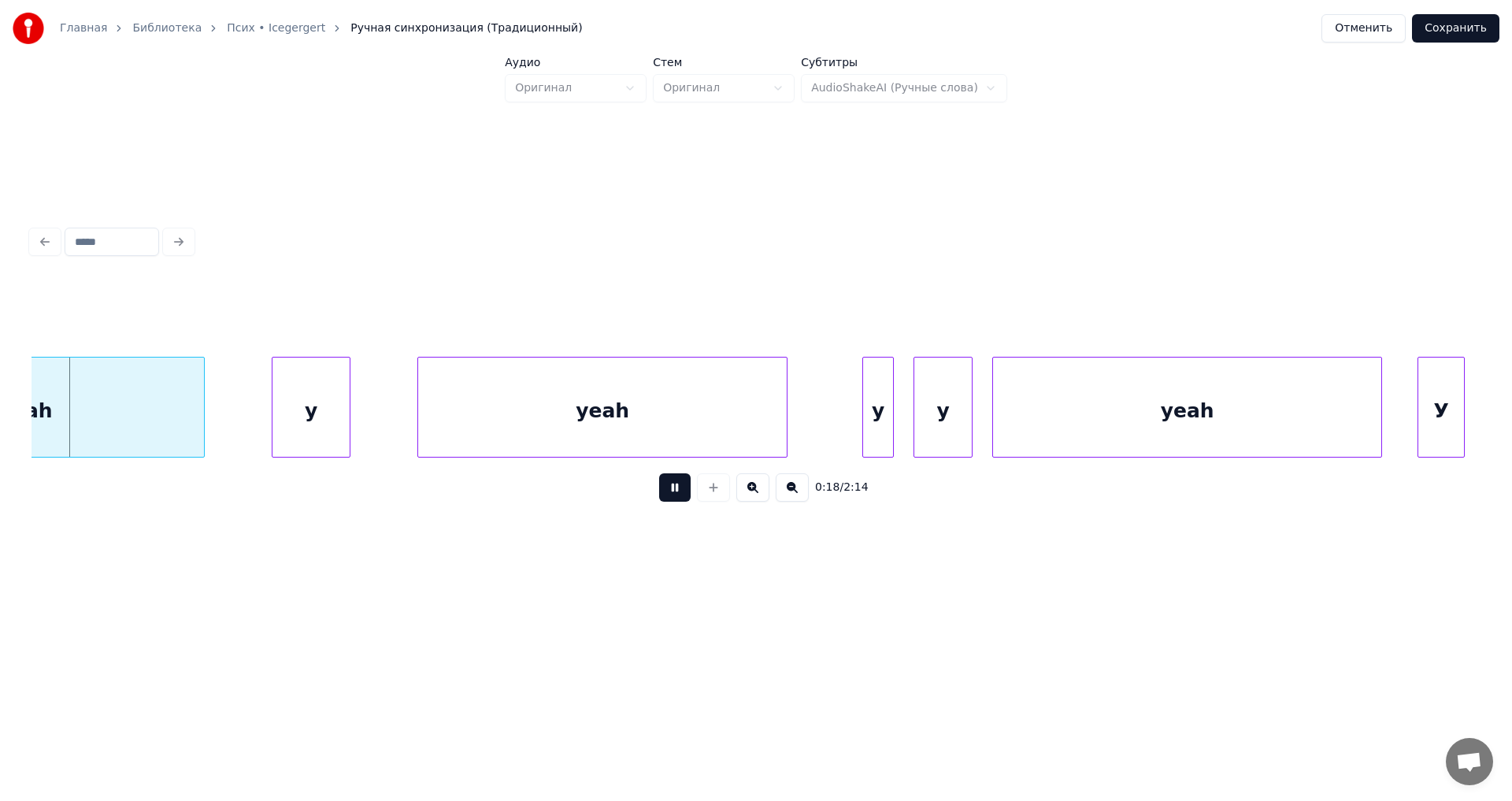
click at [668, 491] on button at bounding box center [675, 487] width 32 height 28
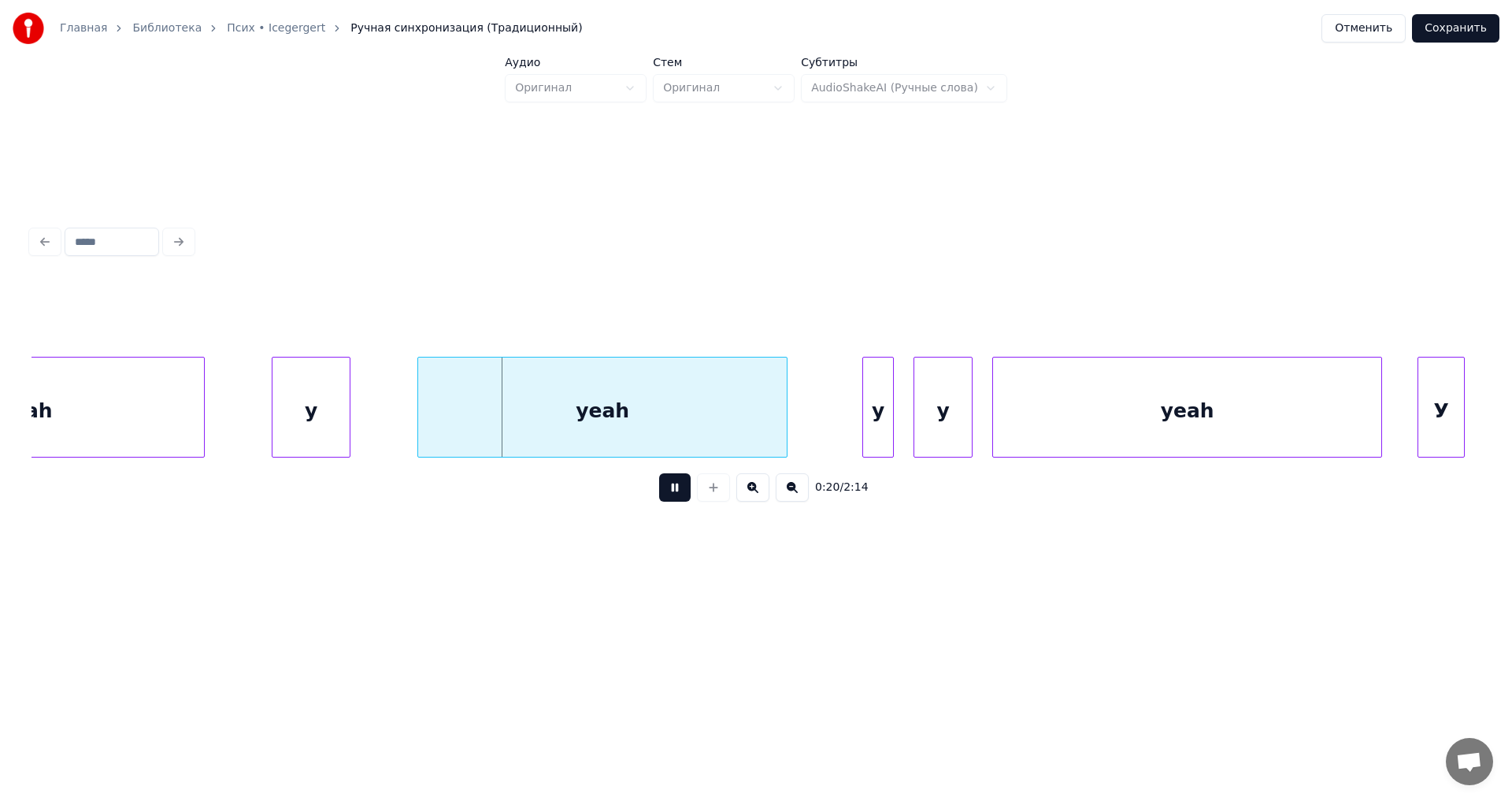
click at [668, 491] on button at bounding box center [675, 487] width 32 height 28
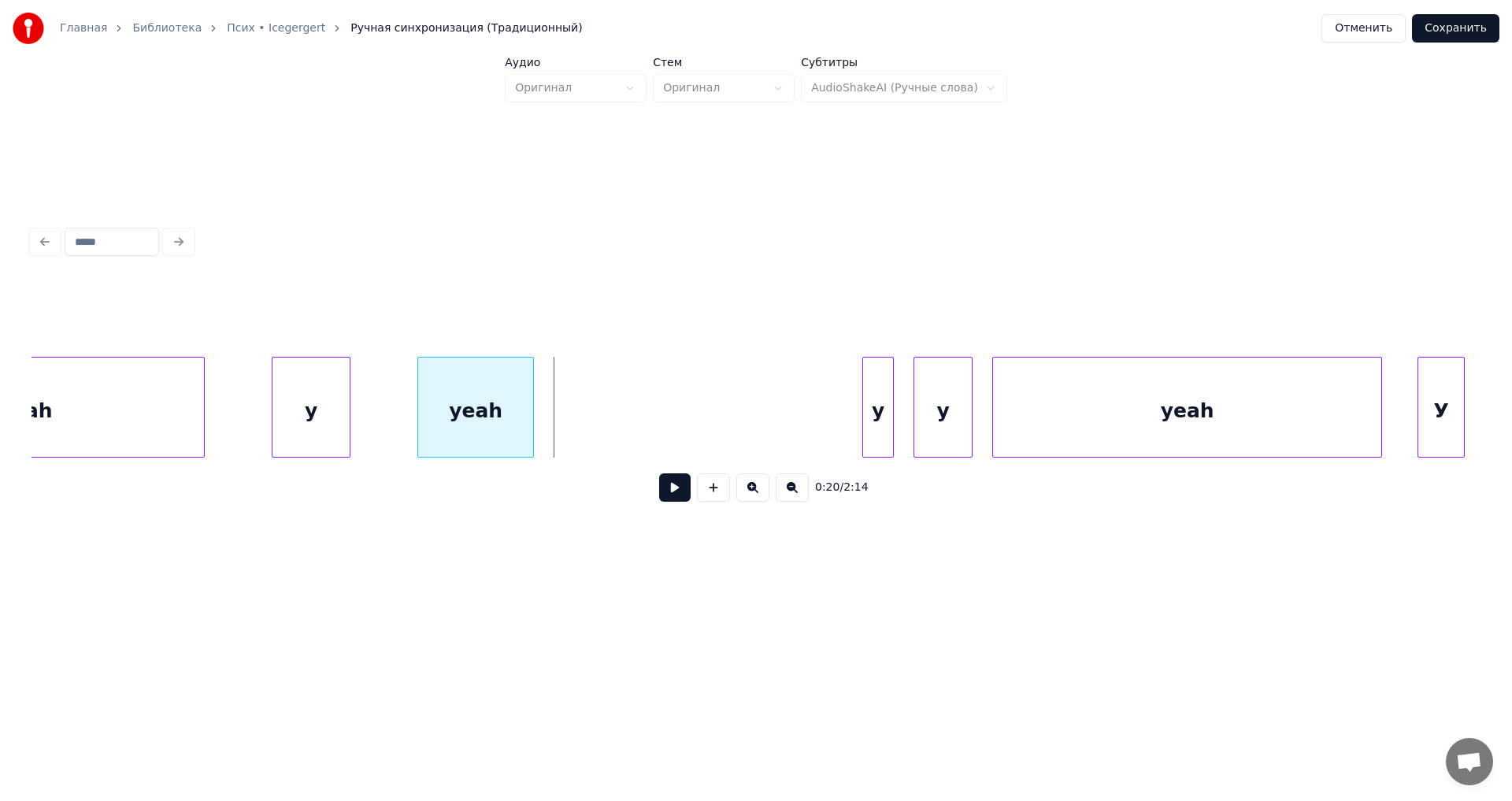
click at [528, 437] on div at bounding box center [531, 407] width 5 height 99
click at [675, 495] on button at bounding box center [675, 487] width 32 height 28
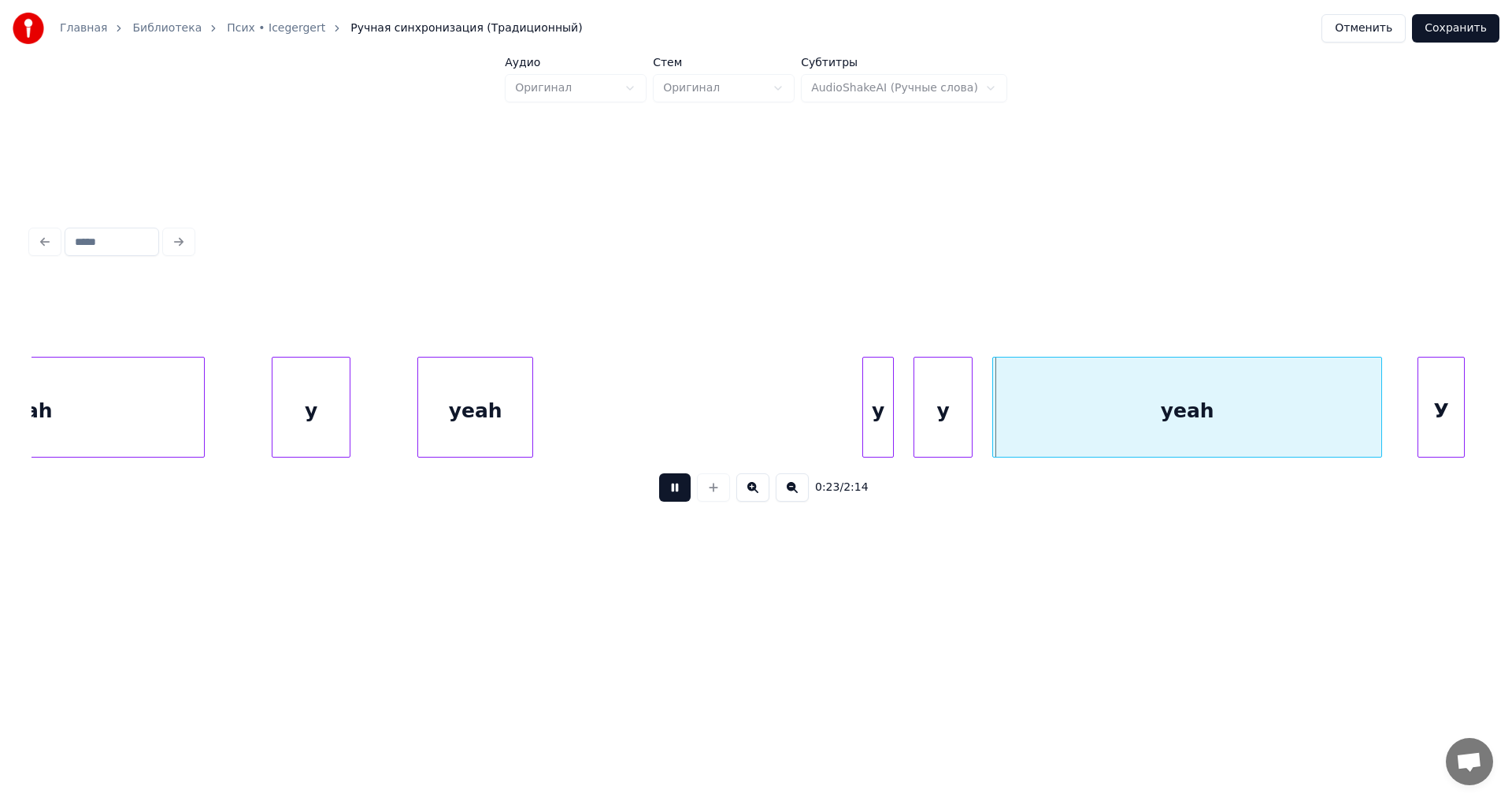
click at [675, 495] on button at bounding box center [675, 487] width 32 height 28
click at [493, 426] on div at bounding box center [493, 407] width 5 height 99
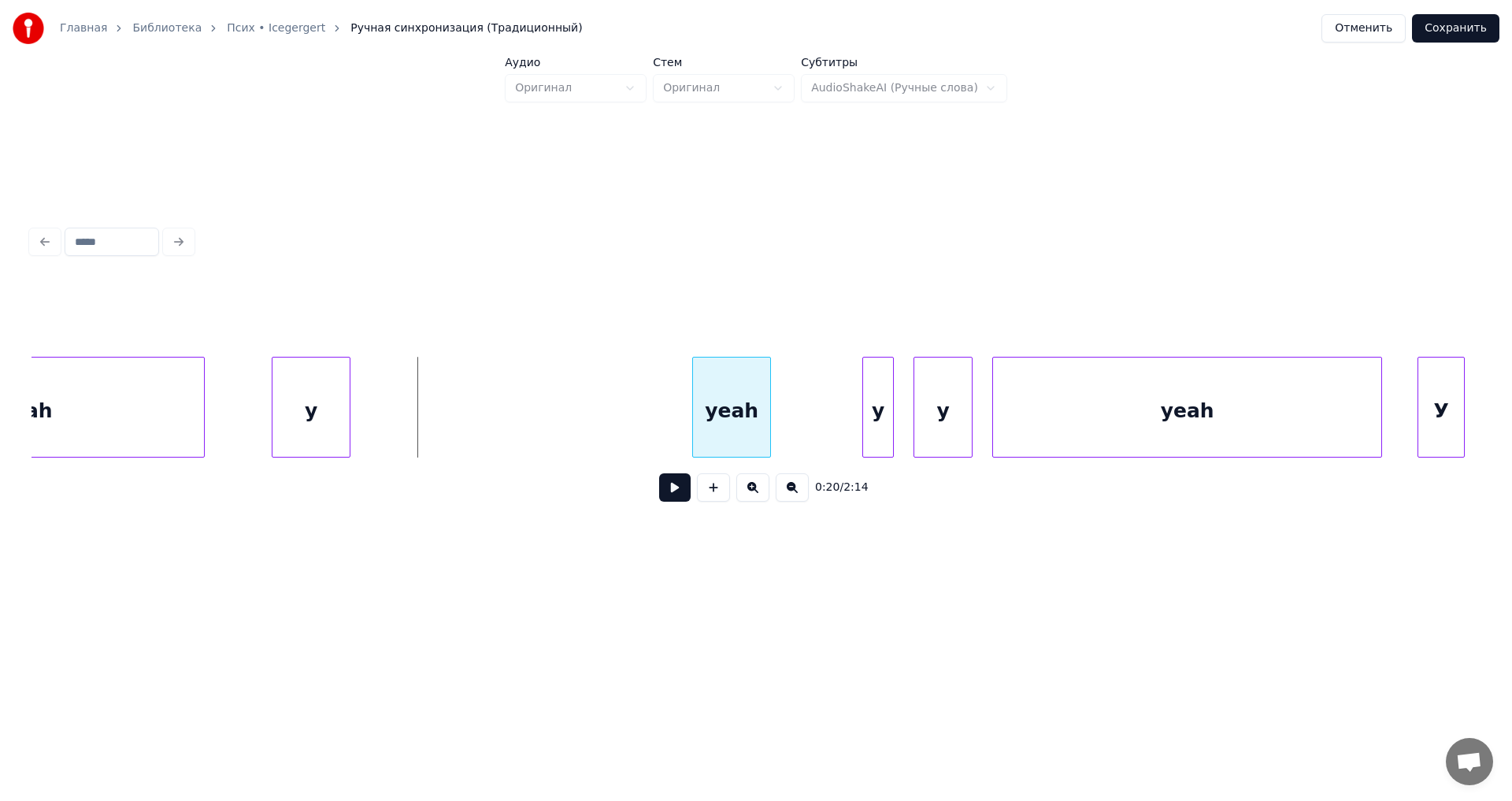
click at [715, 431] on div "yeah" at bounding box center [732, 411] width 78 height 107
click at [609, 429] on div "у" at bounding box center [602, 411] width 78 height 107
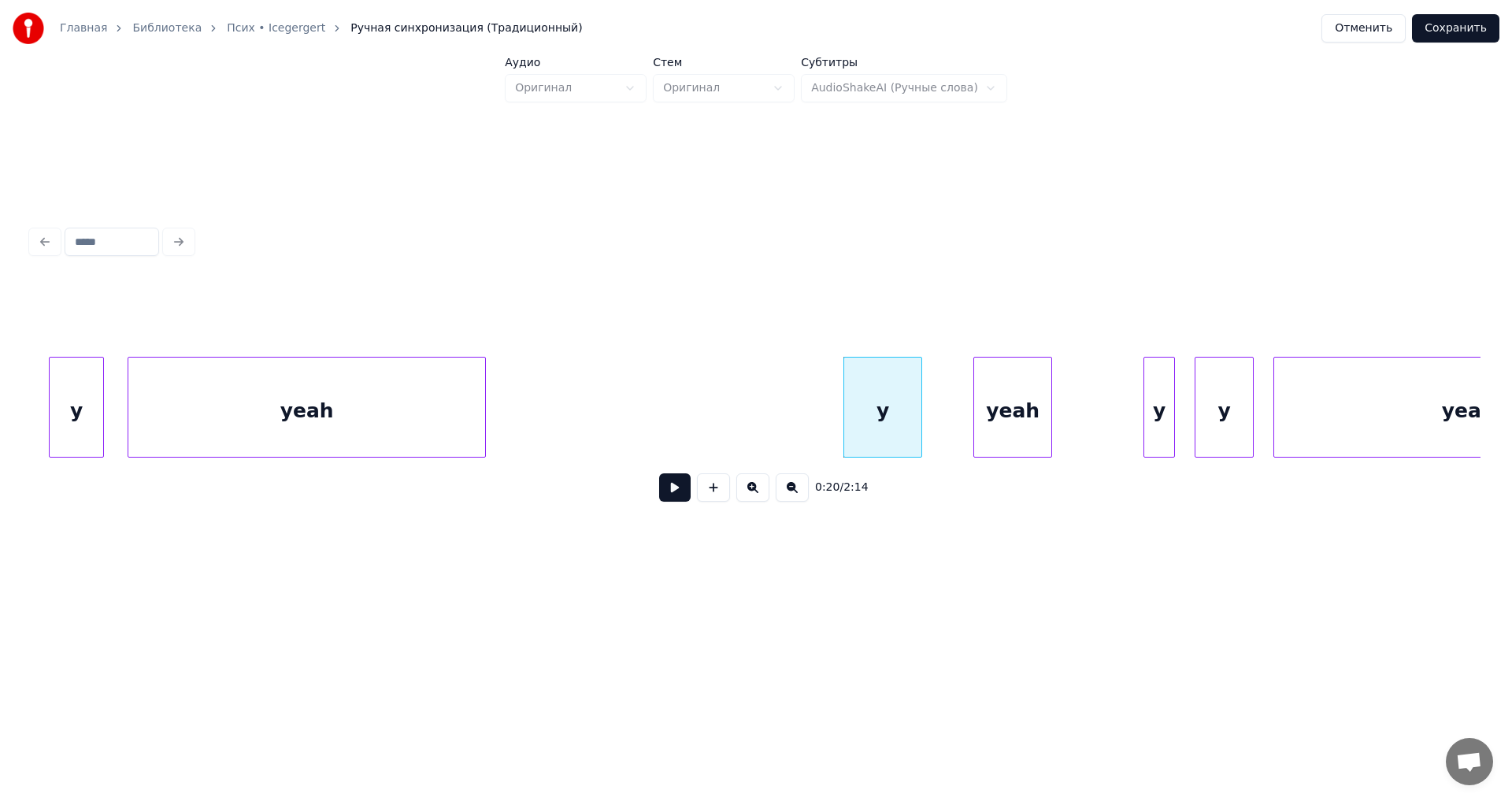
scroll to position [0, 3228]
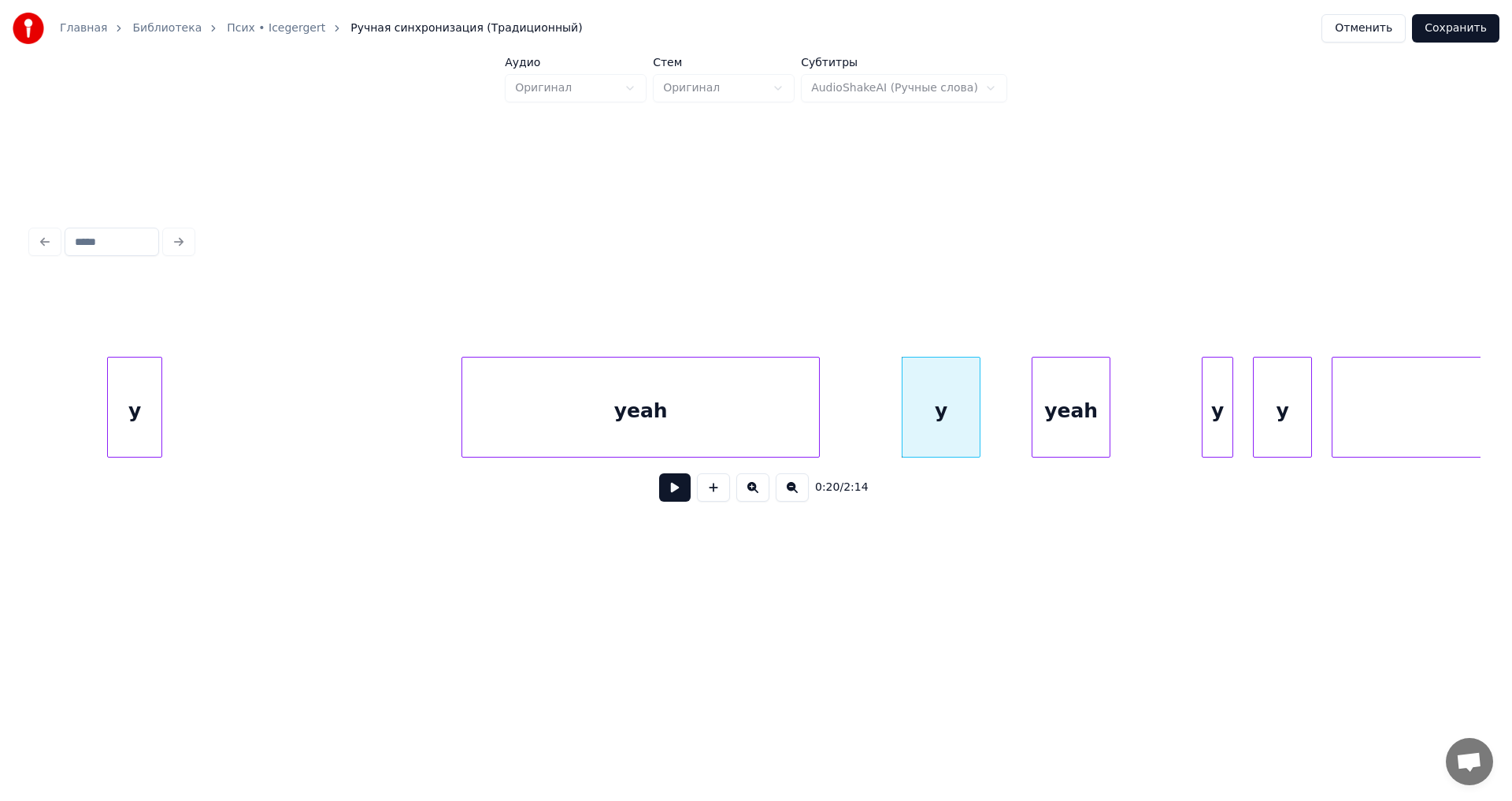
click at [596, 429] on div "yeah" at bounding box center [641, 411] width 357 height 107
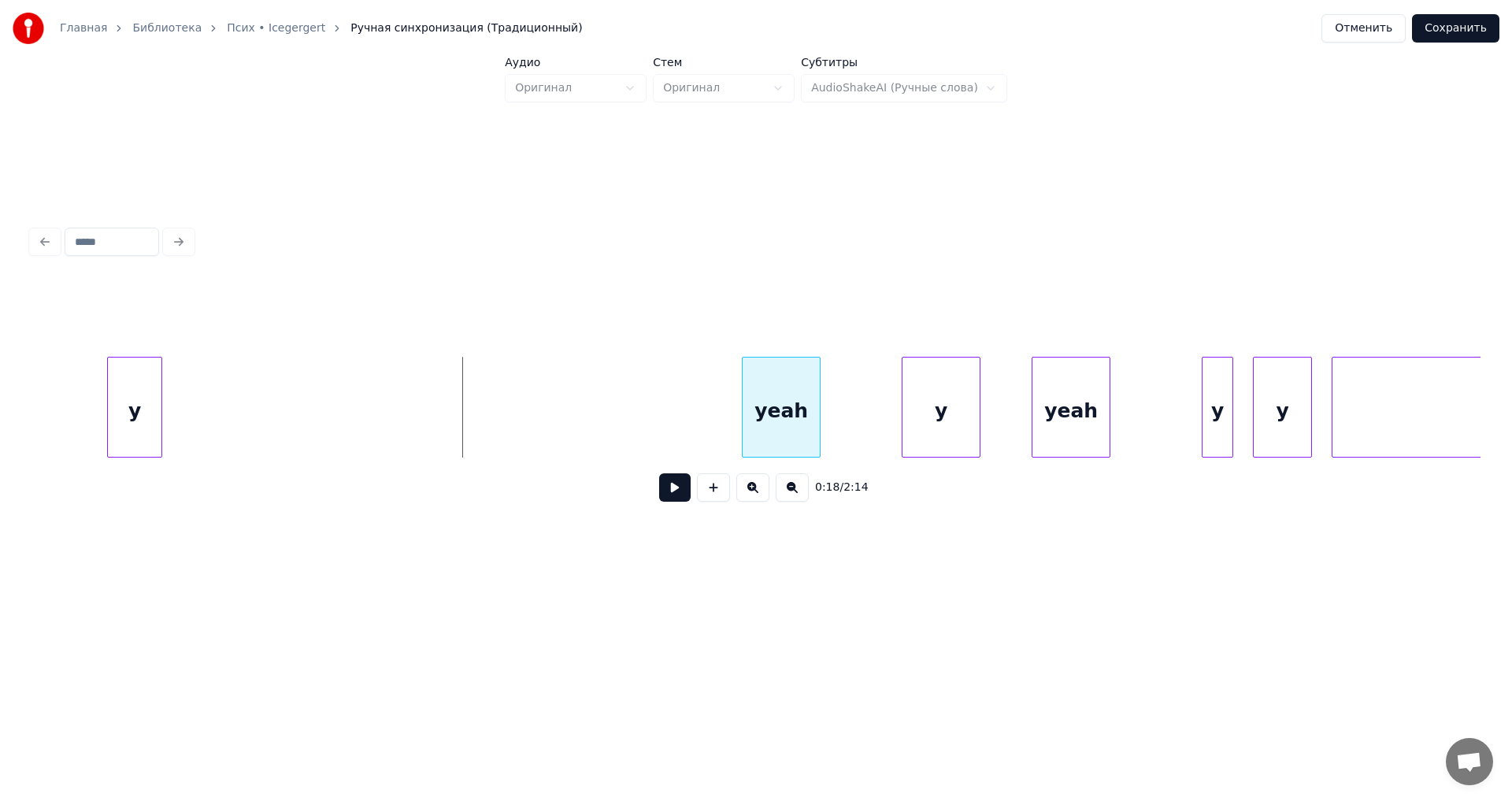
click at [743, 440] on div at bounding box center [745, 407] width 5 height 99
click at [624, 409] on div "у" at bounding box center [623, 411] width 53 height 107
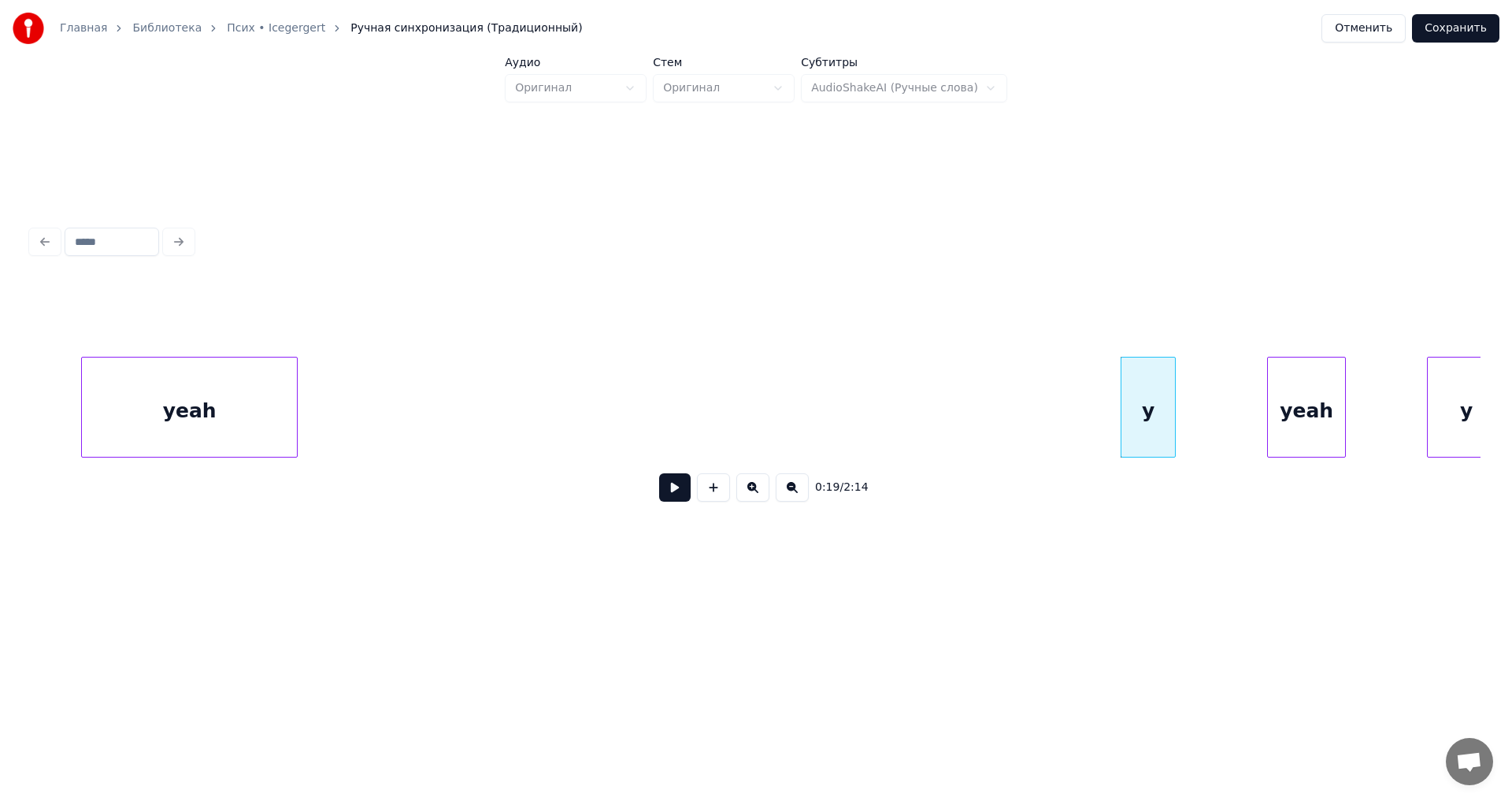
scroll to position [0, 2674]
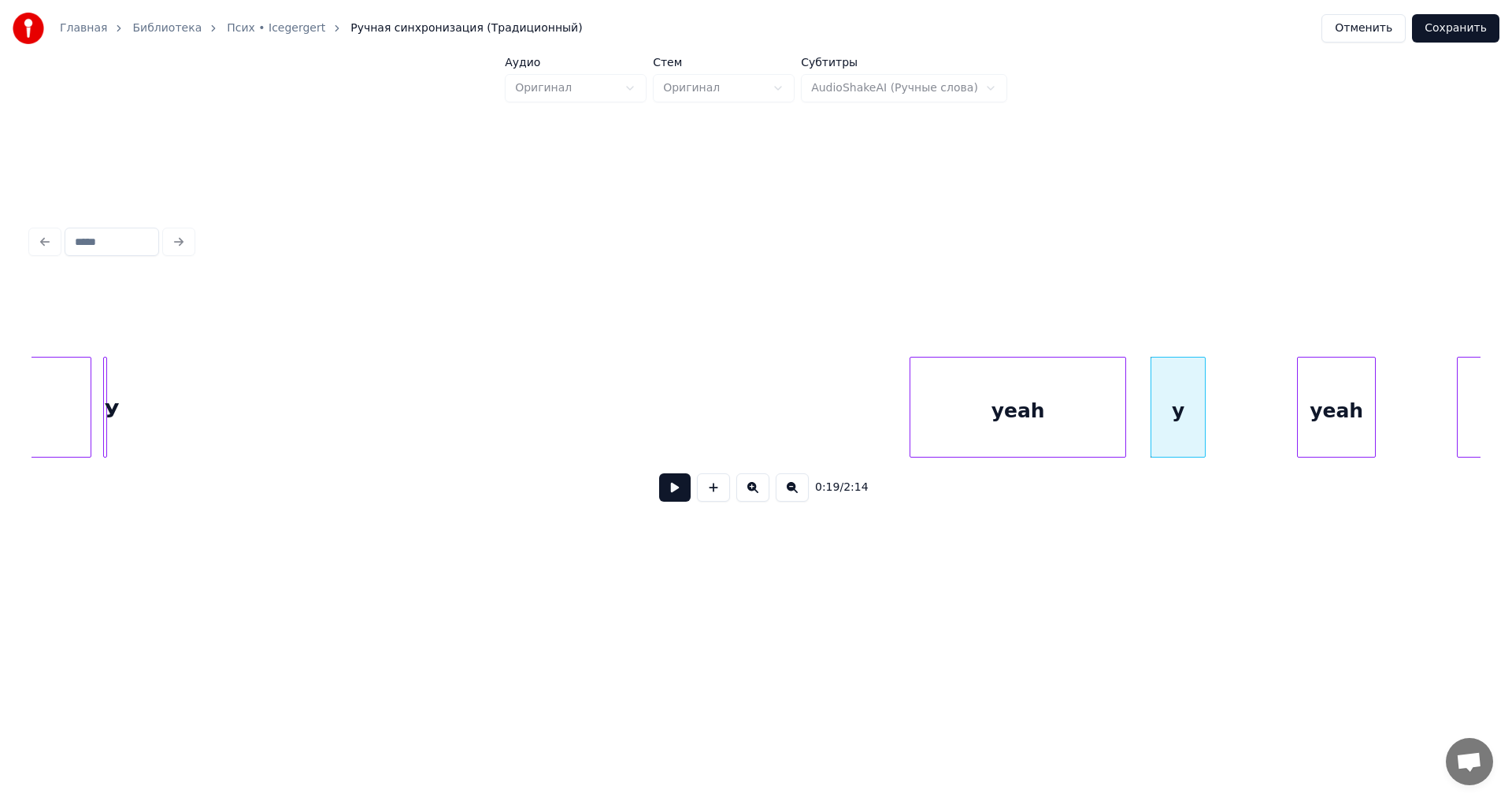
click at [1049, 426] on div "yeah" at bounding box center [1018, 411] width 215 height 107
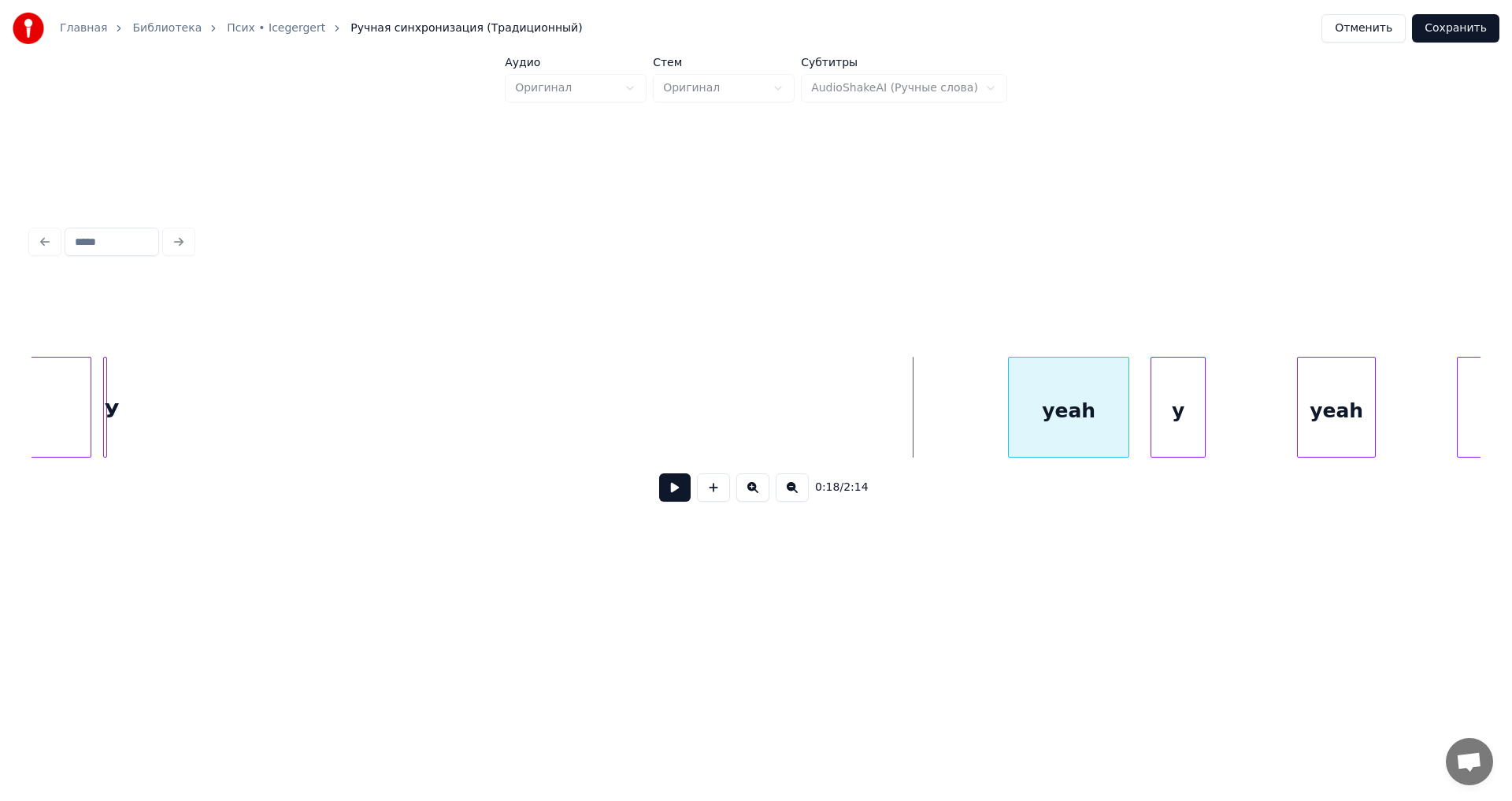
click at [1011, 444] on div at bounding box center [1011, 407] width 5 height 99
click at [144, 428] on div at bounding box center [142, 407] width 5 height 99
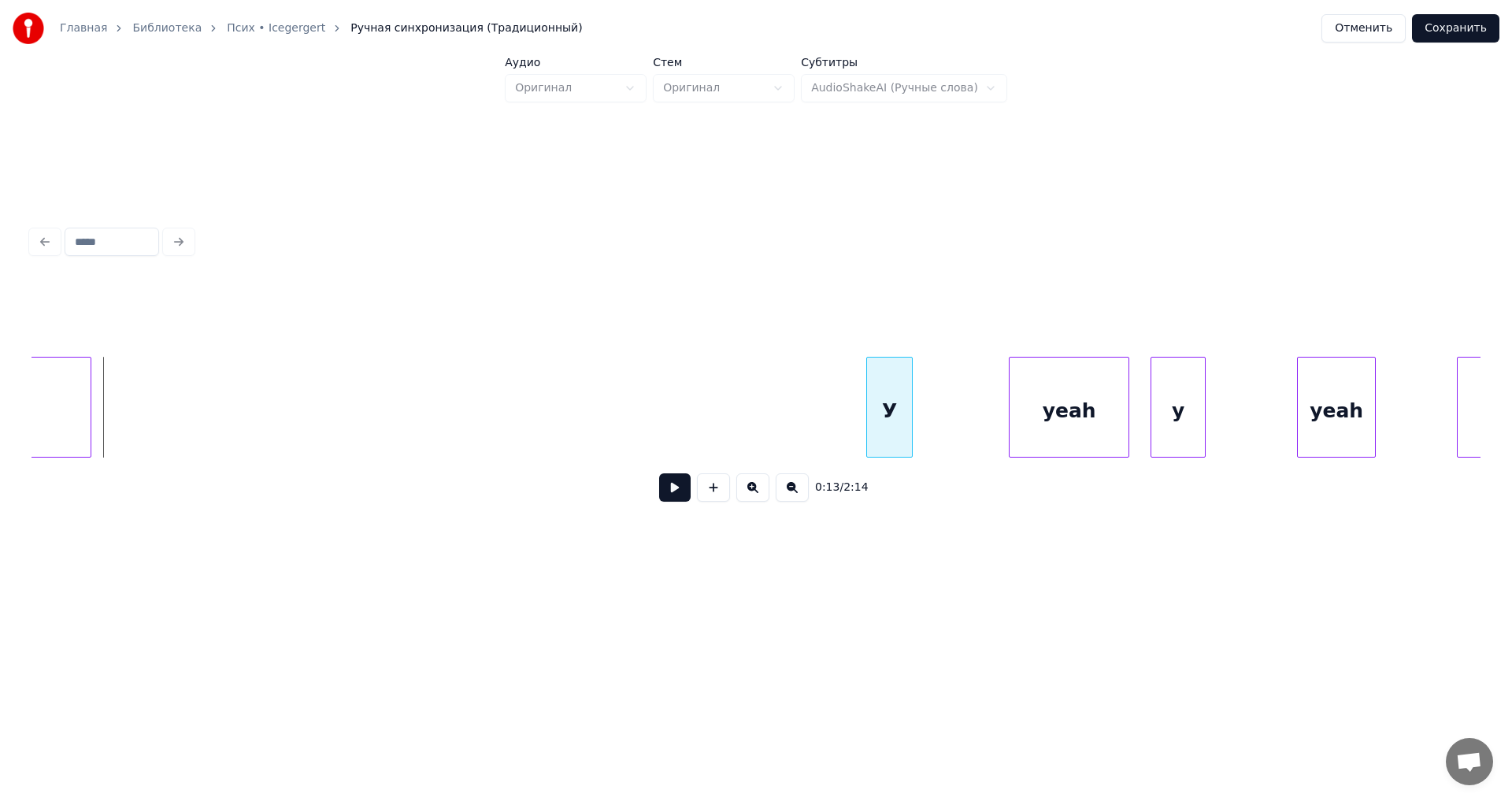
click at [889, 419] on div "У" at bounding box center [890, 411] width 45 height 107
click at [675, 500] on button at bounding box center [675, 487] width 32 height 28
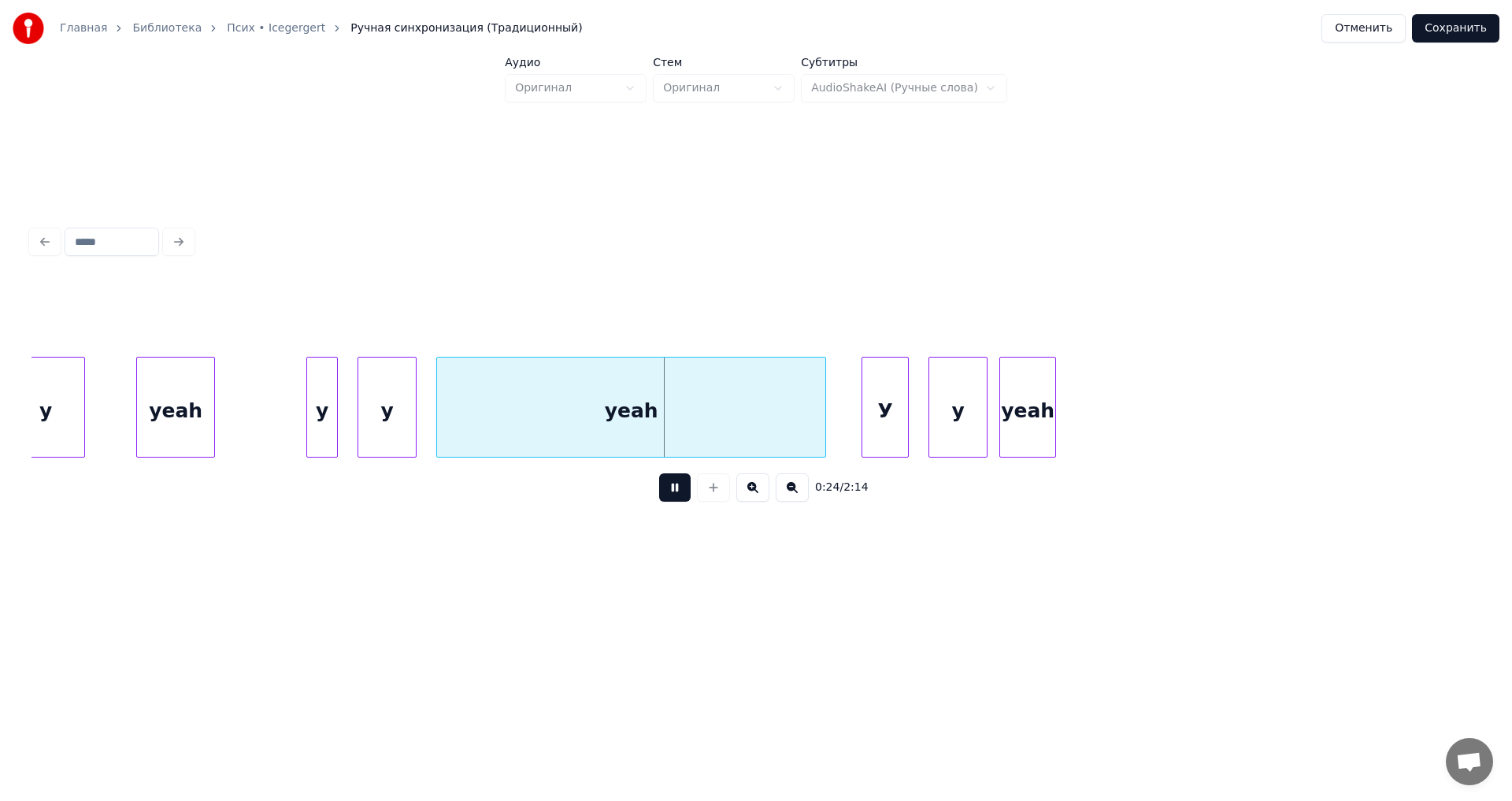
click at [673, 500] on button at bounding box center [675, 487] width 32 height 28
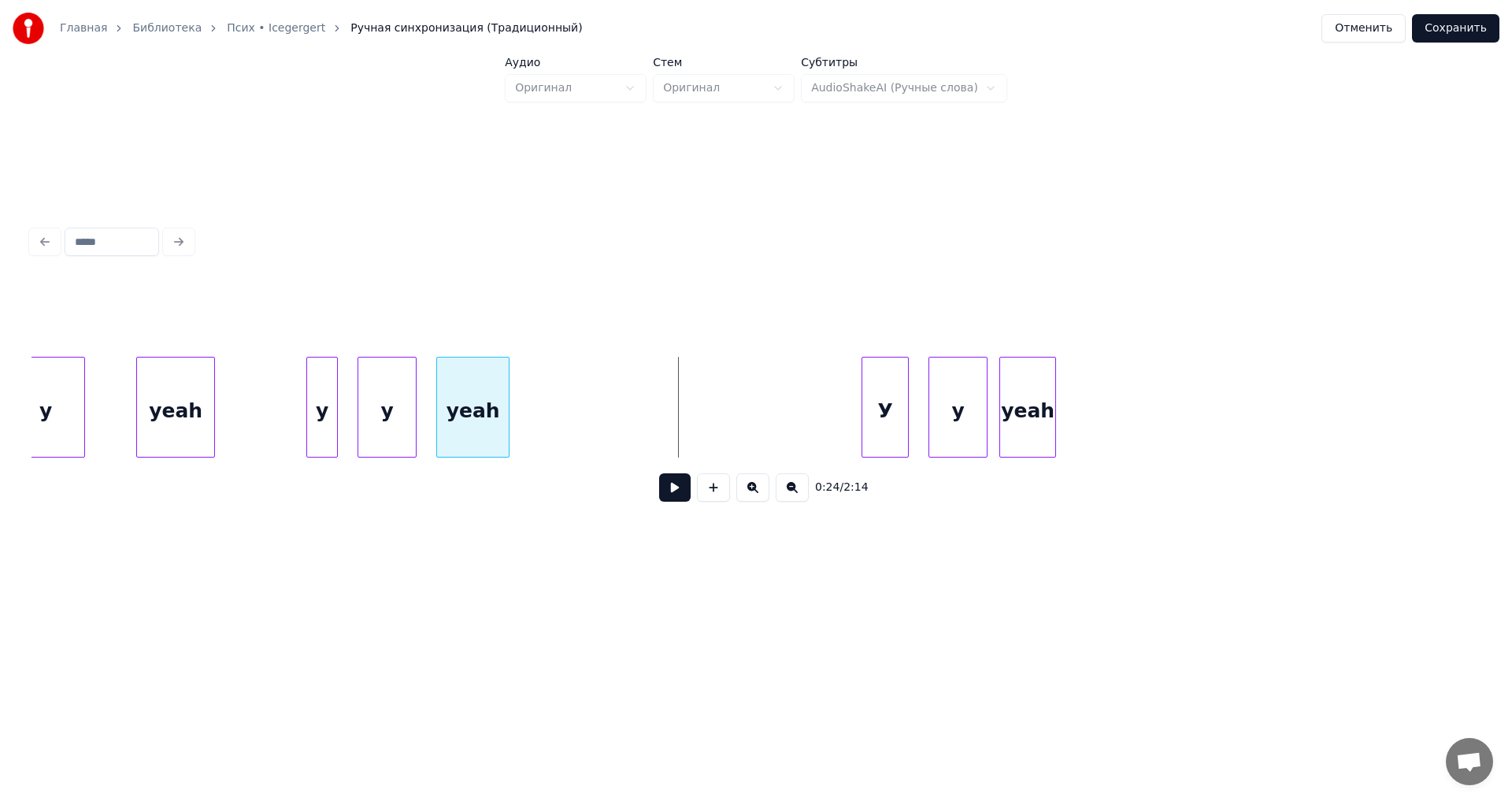
click at [504, 416] on div at bounding box center [507, 407] width 5 height 99
click at [679, 491] on button at bounding box center [675, 487] width 32 height 28
click at [677, 492] on button at bounding box center [675, 487] width 32 height 28
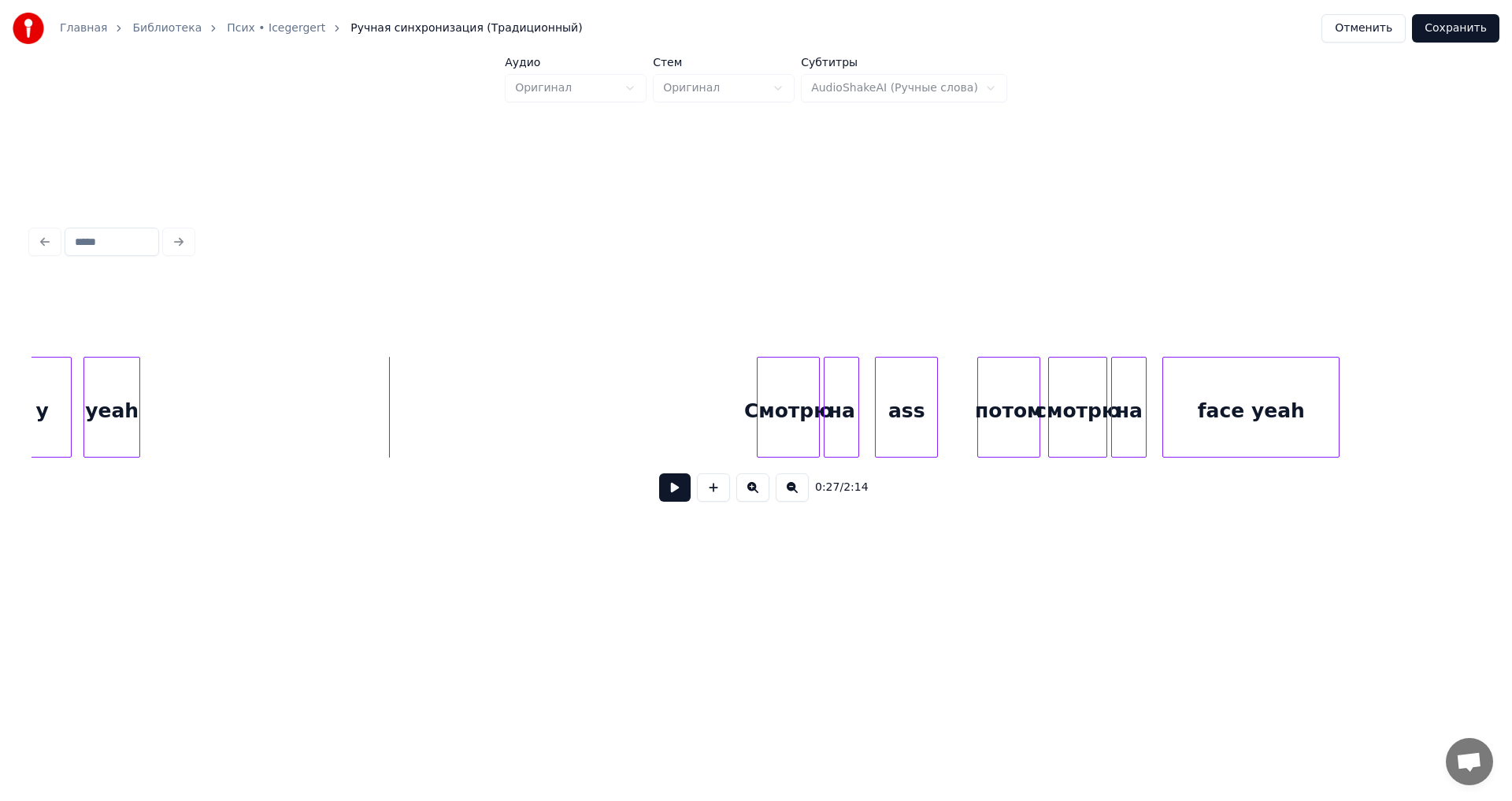
scroll to position [0, 5185]
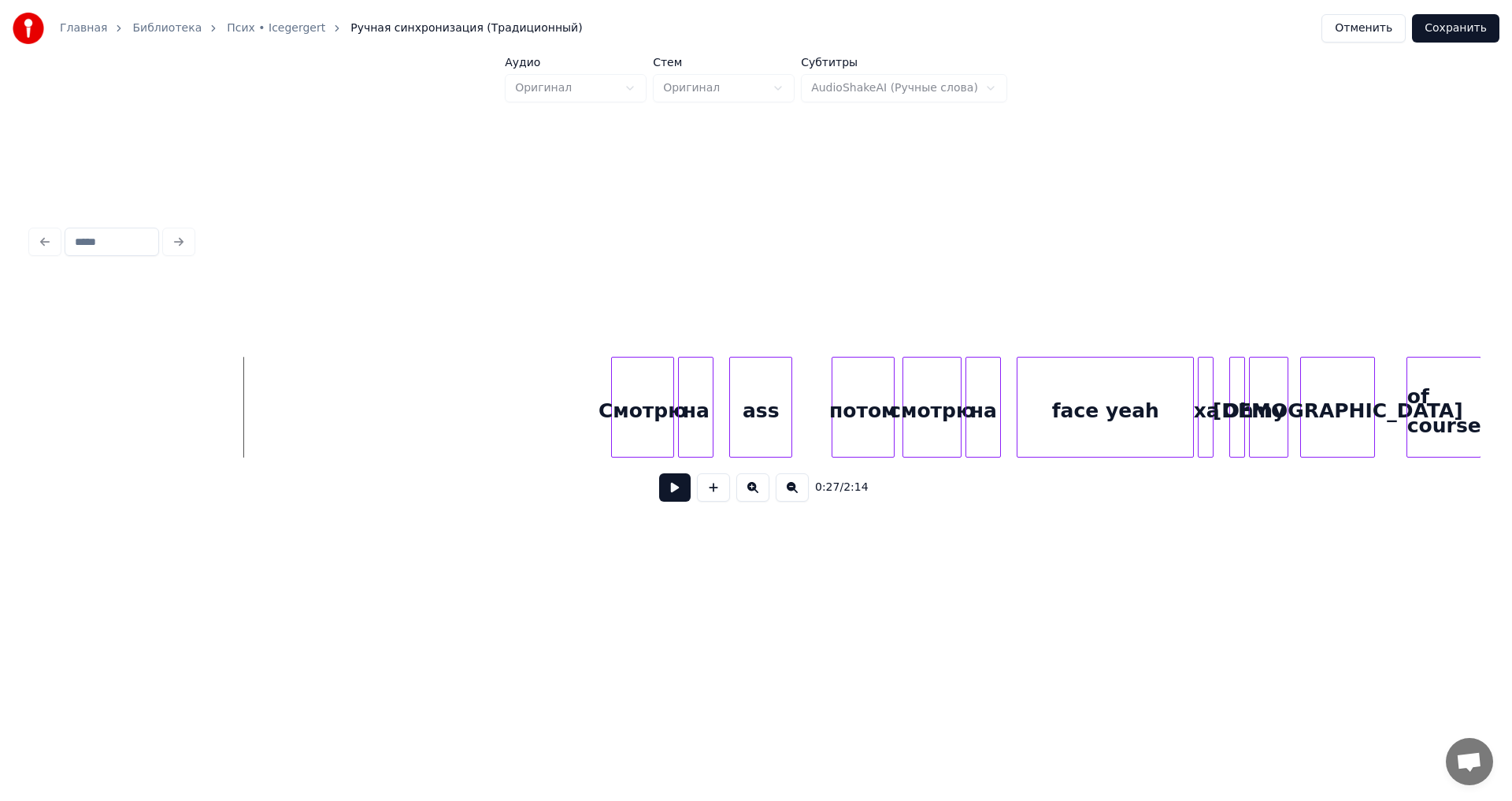
click at [677, 498] on button at bounding box center [675, 487] width 32 height 28
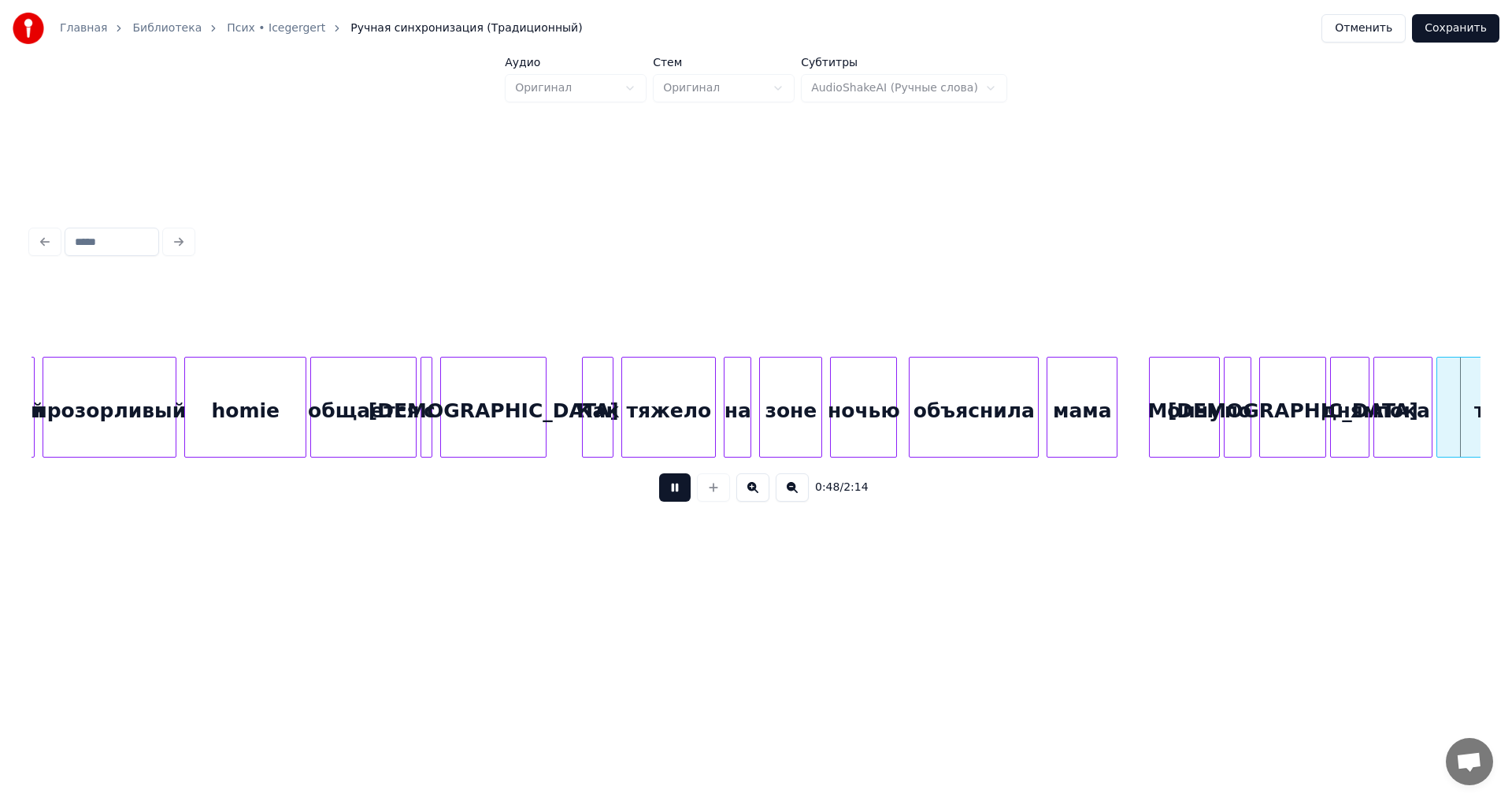
scroll to position [0, 9535]
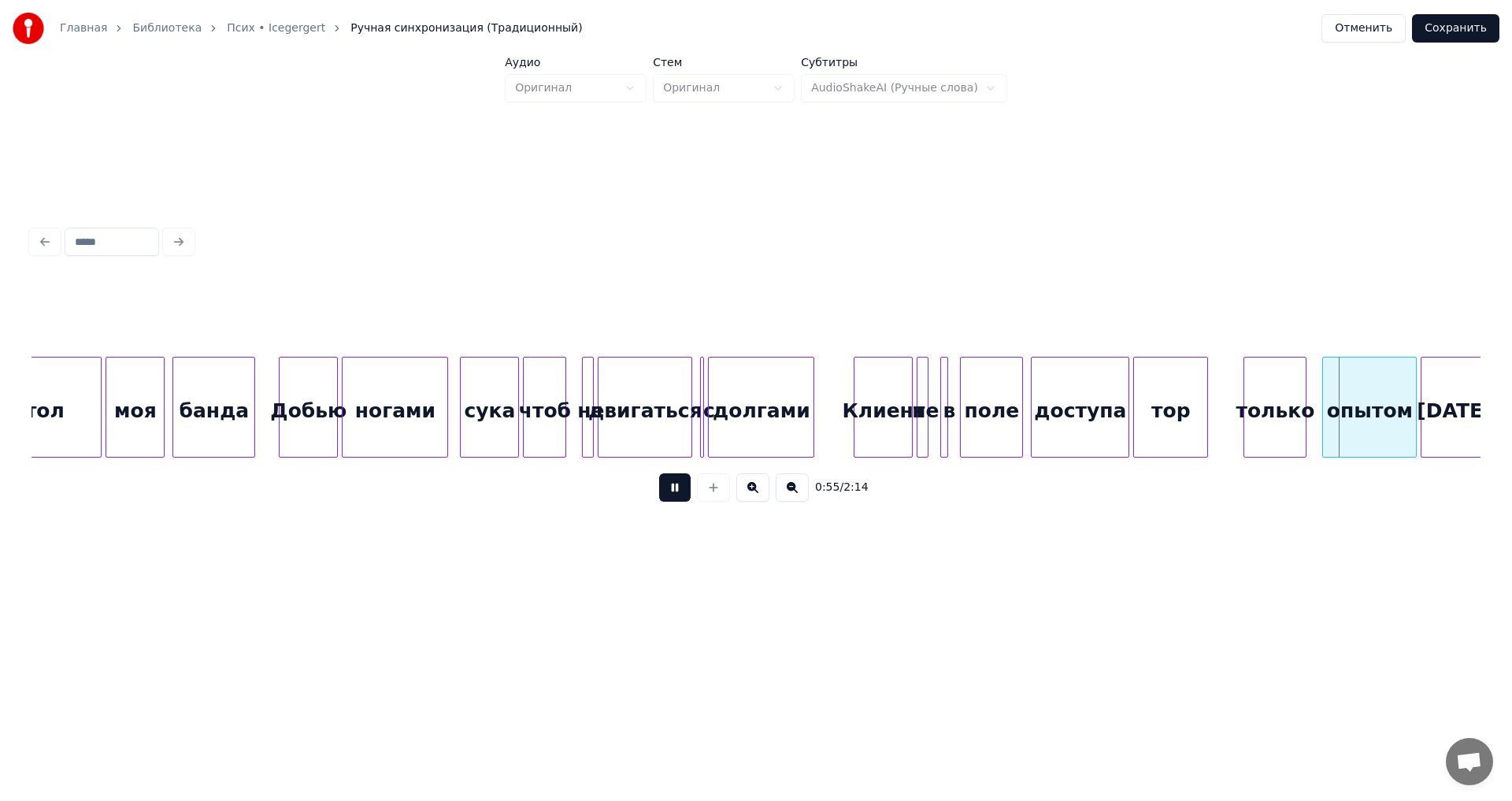
click at [671, 498] on button at bounding box center [675, 487] width 32 height 28
click at [666, 501] on button at bounding box center [675, 487] width 32 height 28
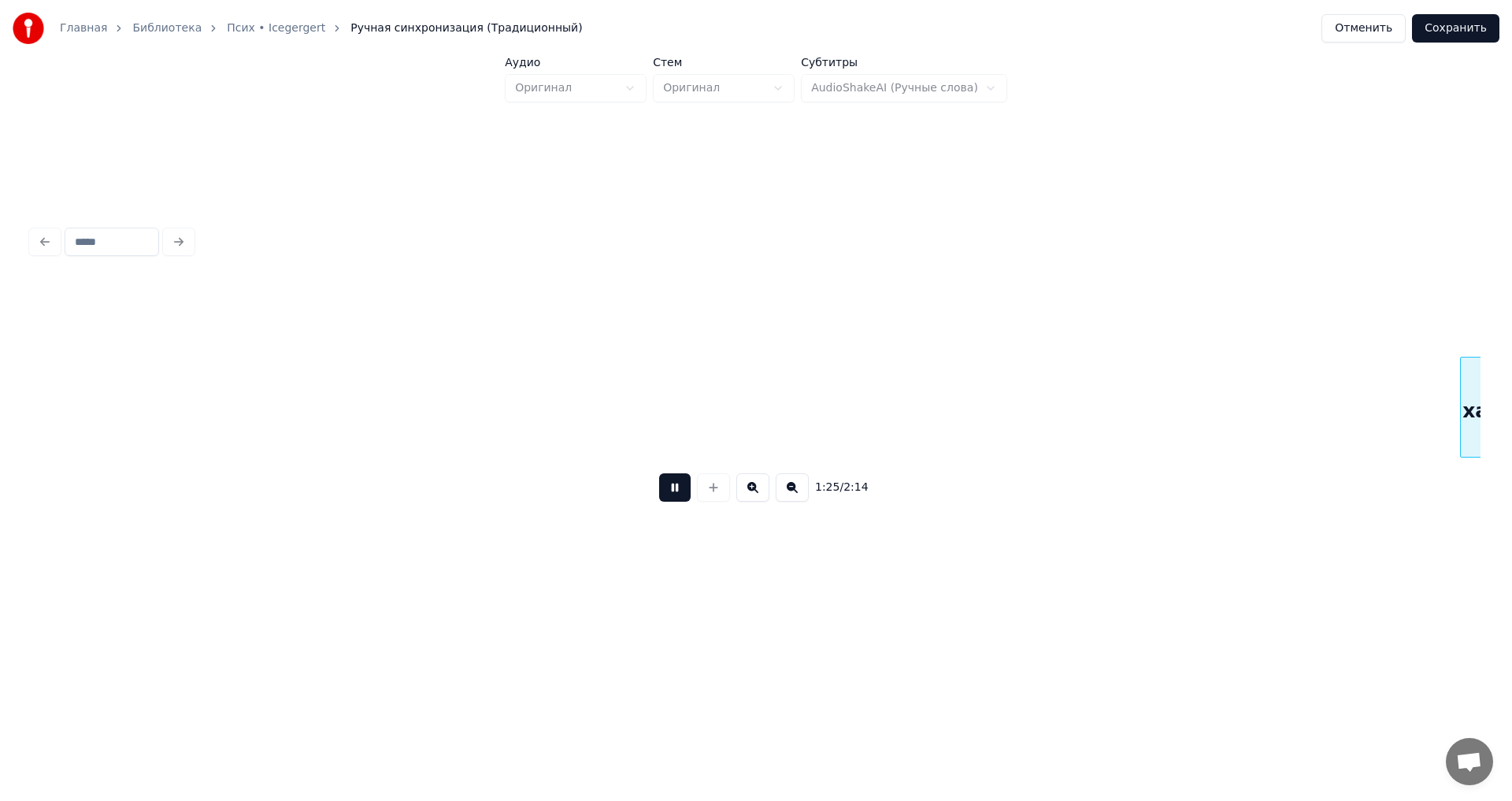
scroll to position [0, 16781]
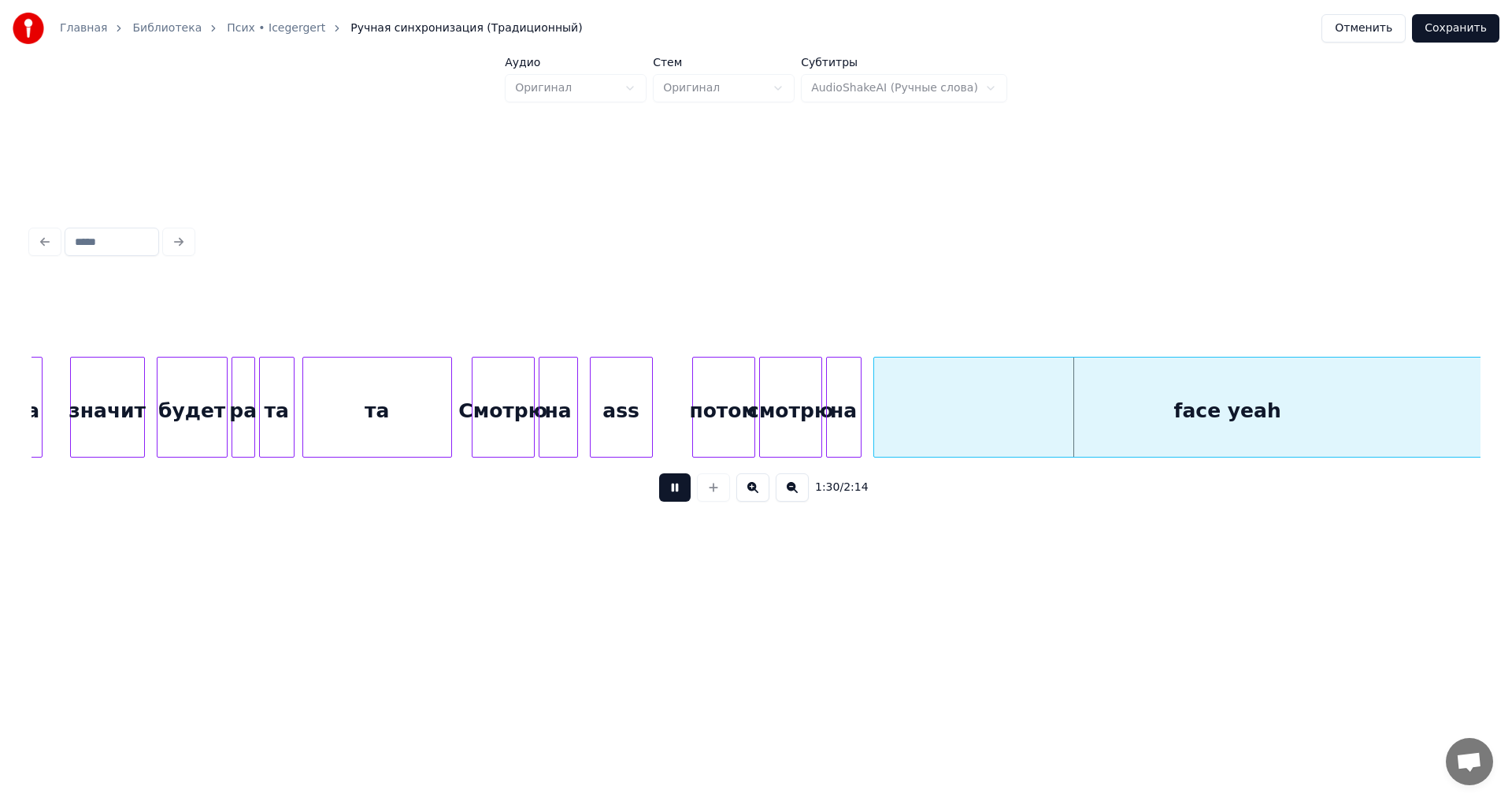
click at [667, 501] on button at bounding box center [675, 487] width 32 height 28
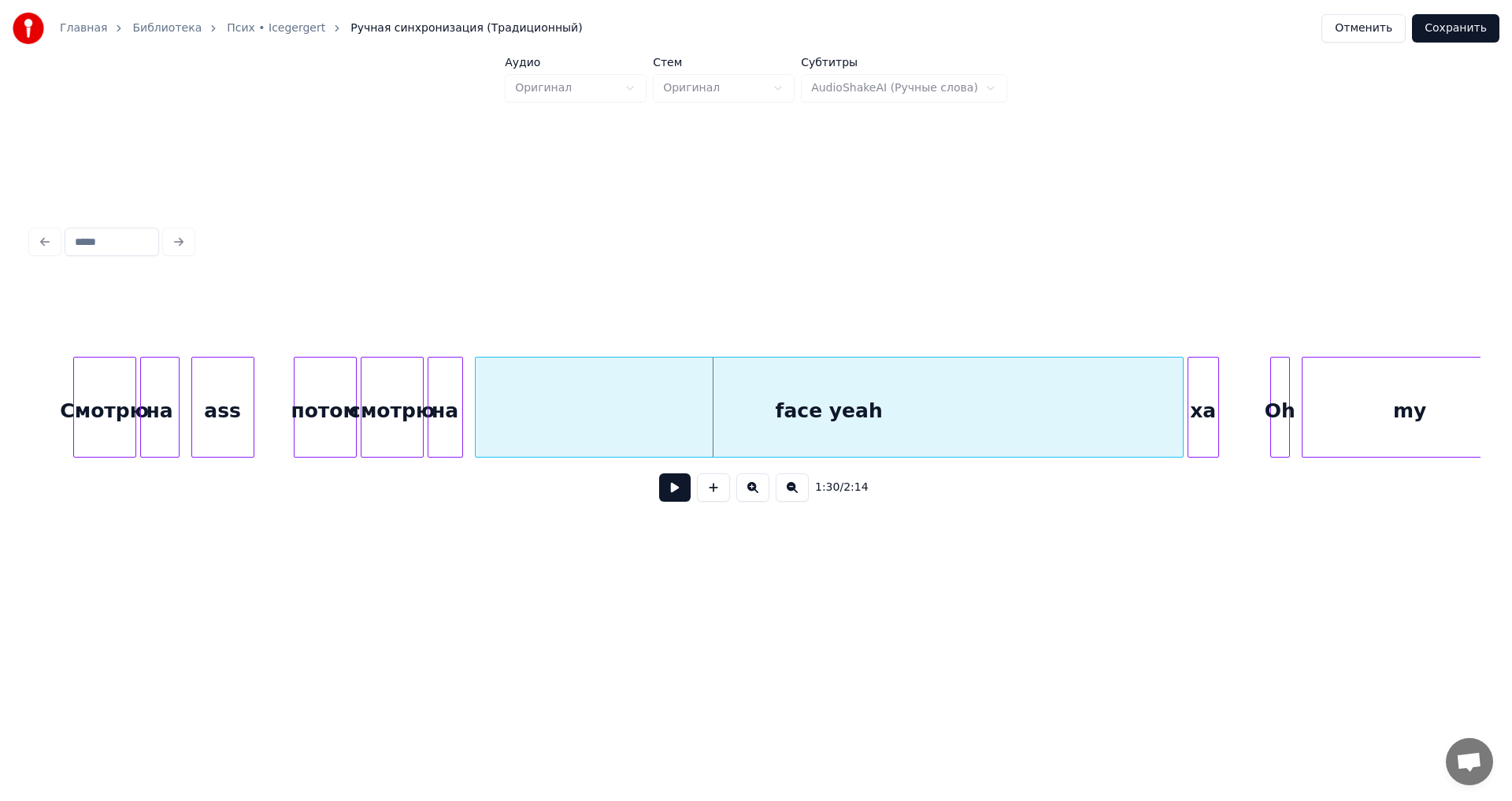
scroll to position [0, 17209]
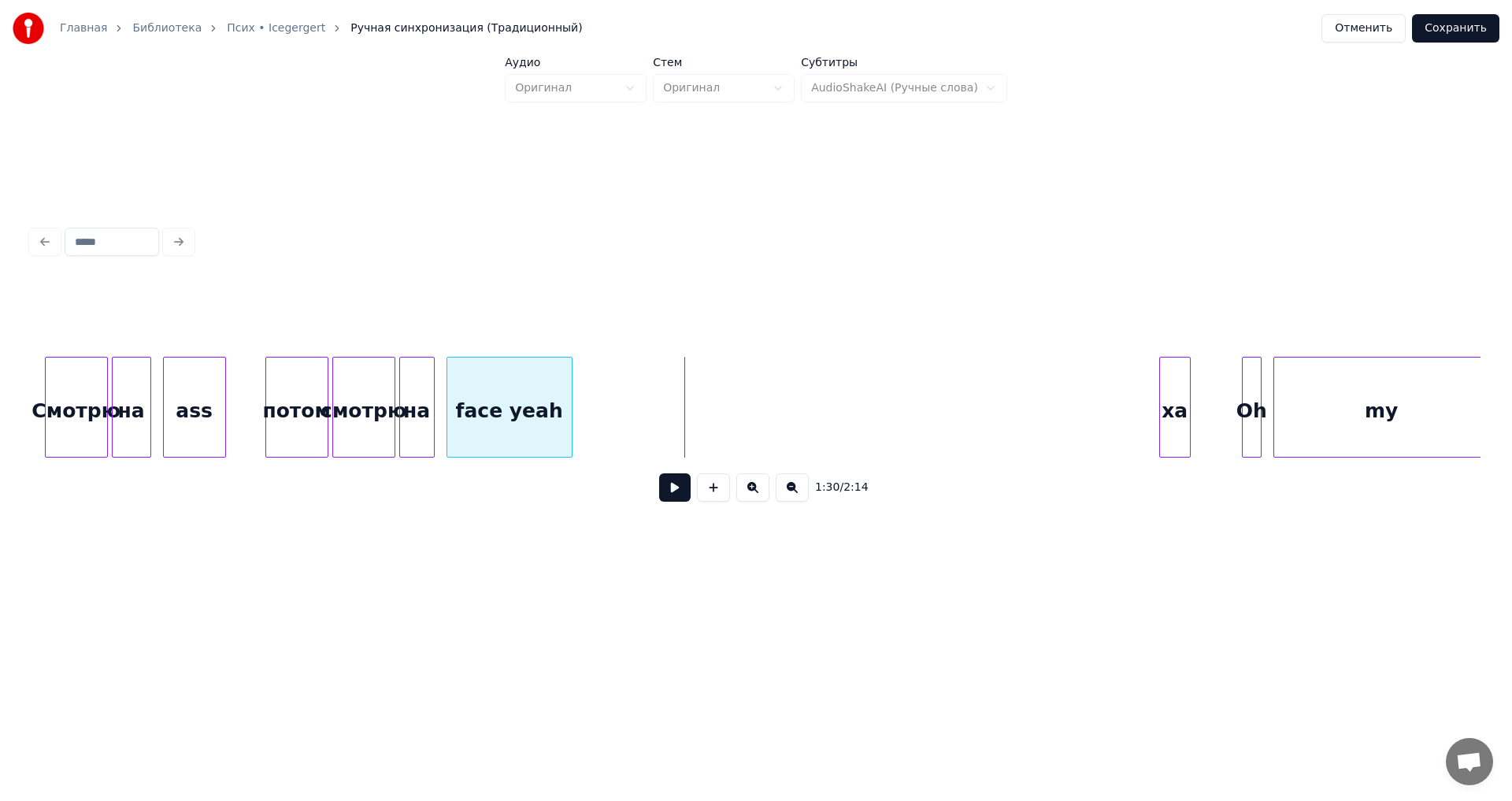
click at [570, 436] on div at bounding box center [570, 407] width 5 height 99
